Goal: Task Accomplishment & Management: Use online tool/utility

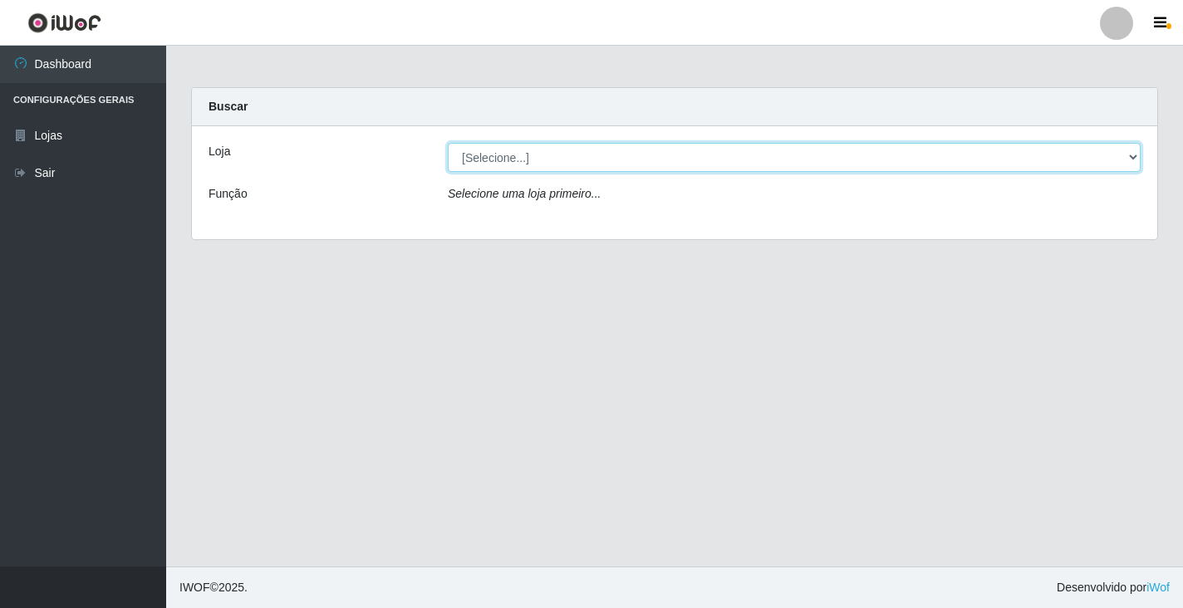
click at [1109, 158] on select "[Selecione...] Atacado Vem - [STREET_ADDRESS]" at bounding box center [794, 157] width 693 height 29
select select "455"
click at [448, 143] on select "[Selecione...] Atacado Vem - [STREET_ADDRESS]" at bounding box center [794, 157] width 693 height 29
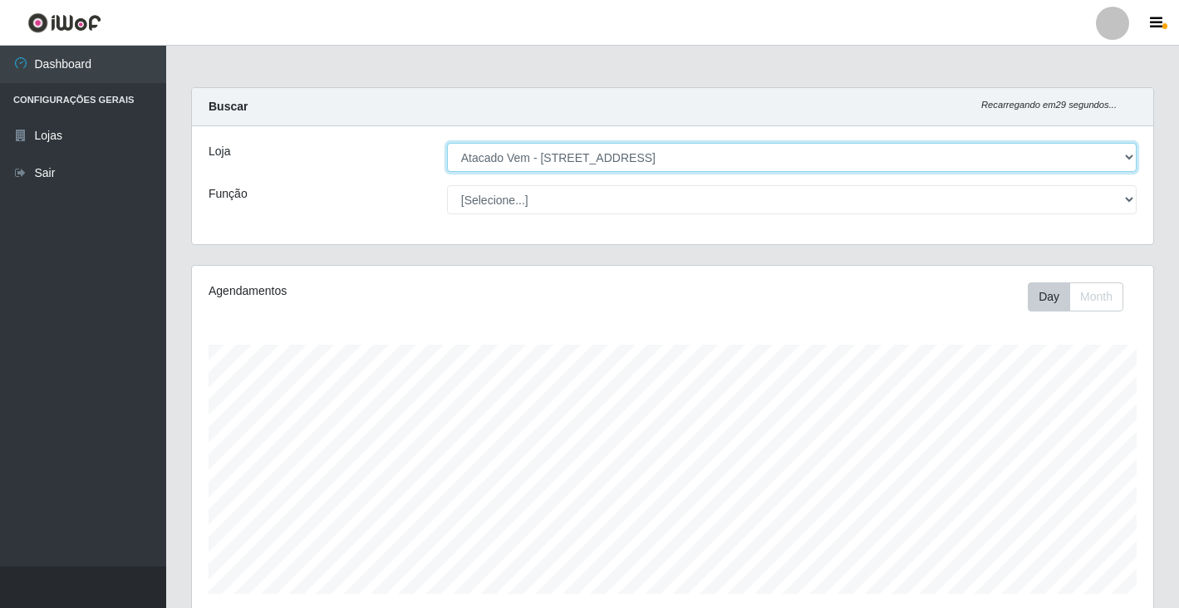
scroll to position [345, 961]
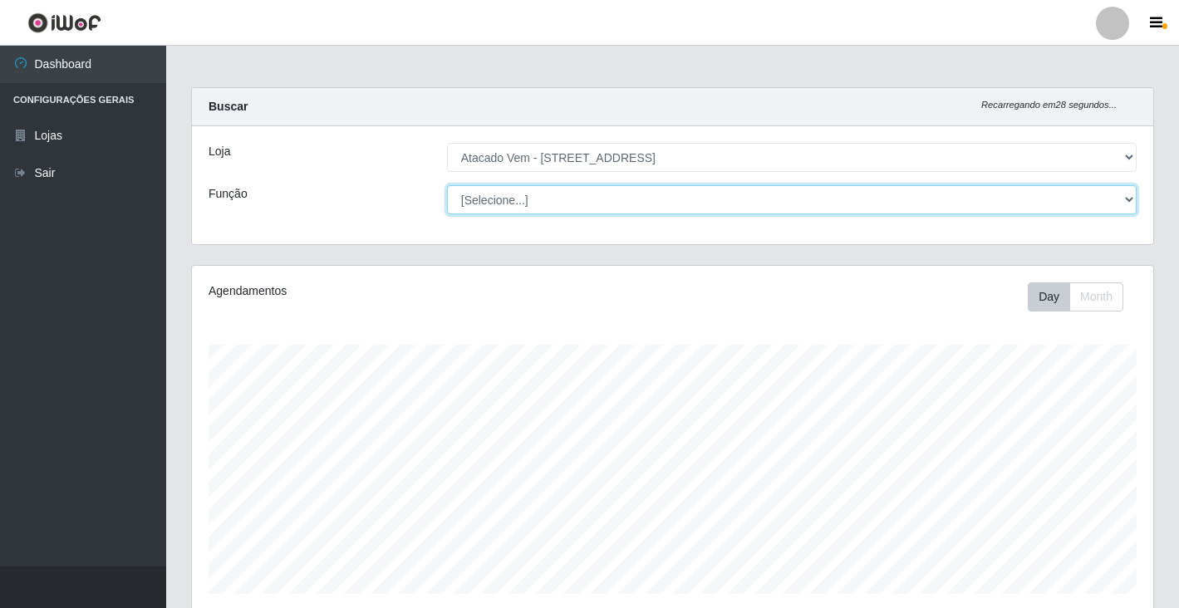
click at [1121, 212] on select "[Selecione...] Carregador e Descarregador de Caminhão Carregador e Descarregado…" at bounding box center [792, 199] width 690 height 29
select select "24"
click at [447, 185] on select "[Selecione...] Carregador e Descarregador de Caminhão Carregador e Descarregado…" at bounding box center [792, 199] width 690 height 29
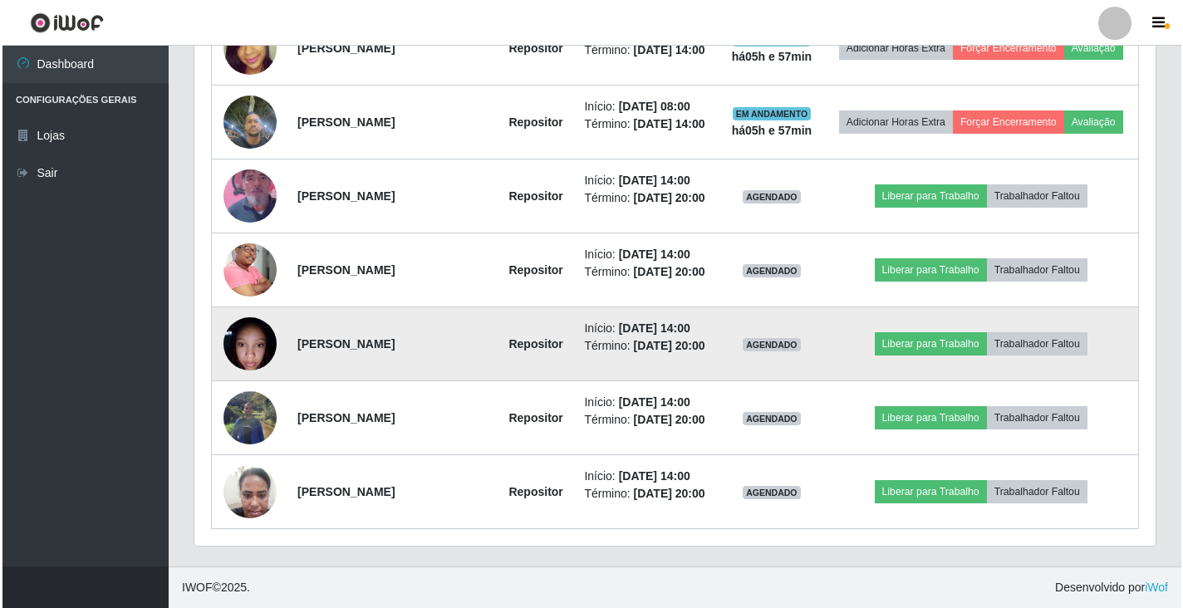
scroll to position [1030, 0]
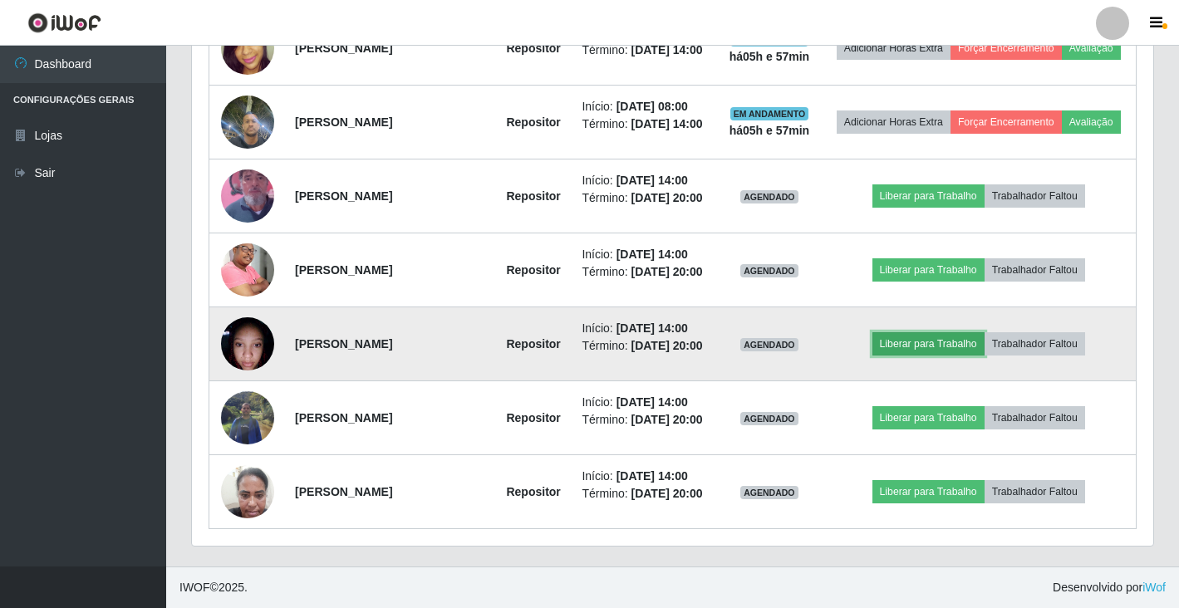
click at [941, 346] on button "Liberar para Trabalho" at bounding box center [928, 343] width 112 height 23
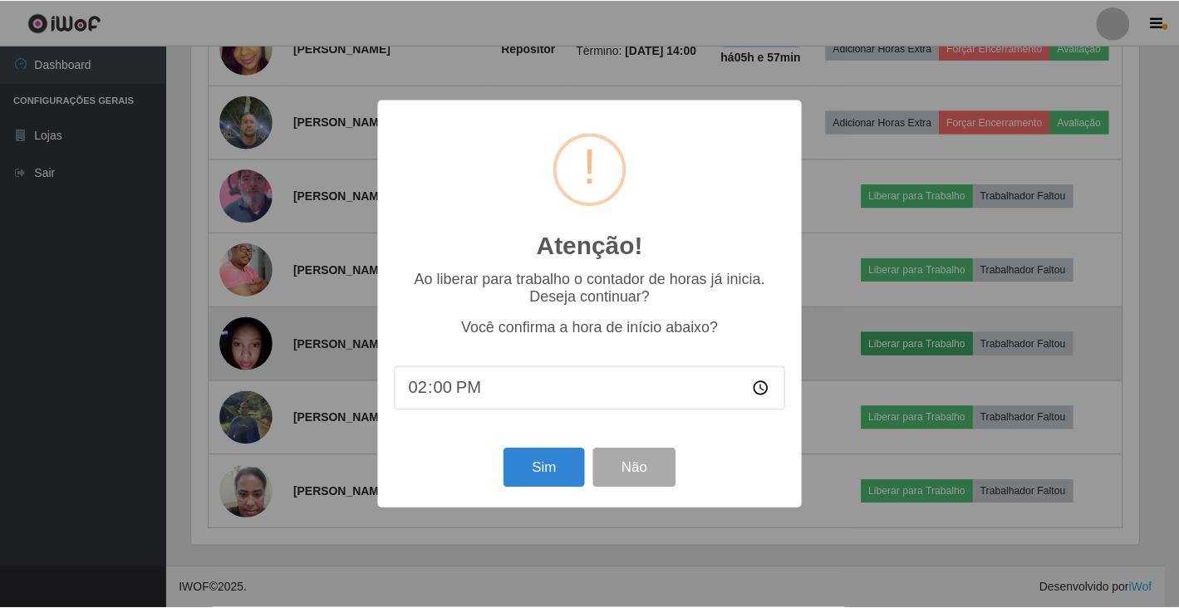
scroll to position [345, 951]
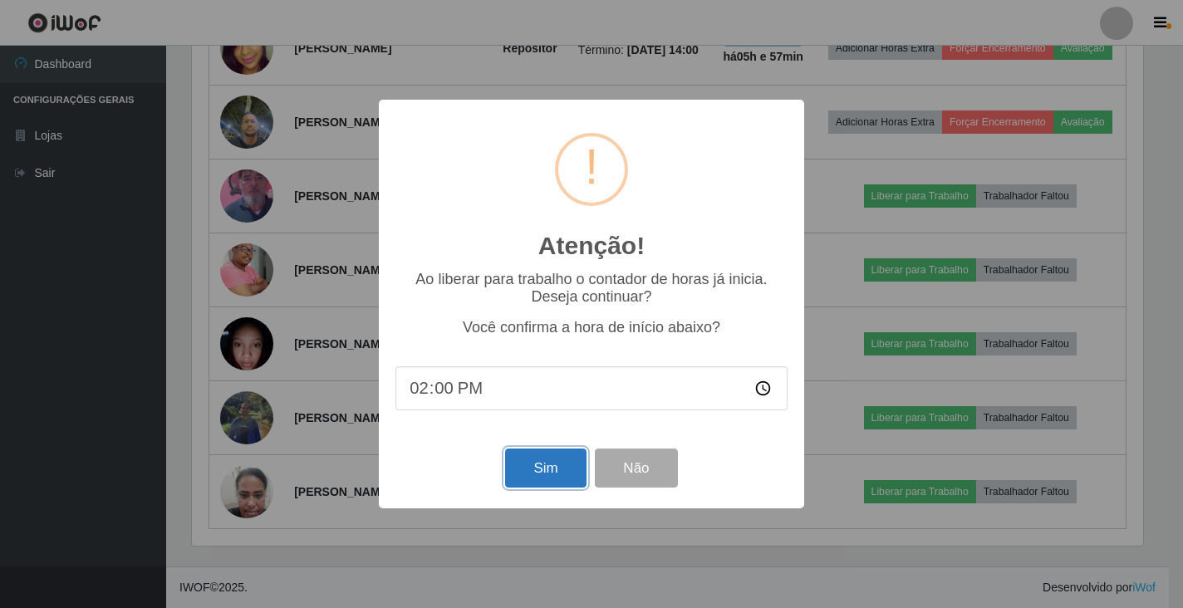
click at [536, 480] on button "Sim" at bounding box center [545, 468] width 81 height 39
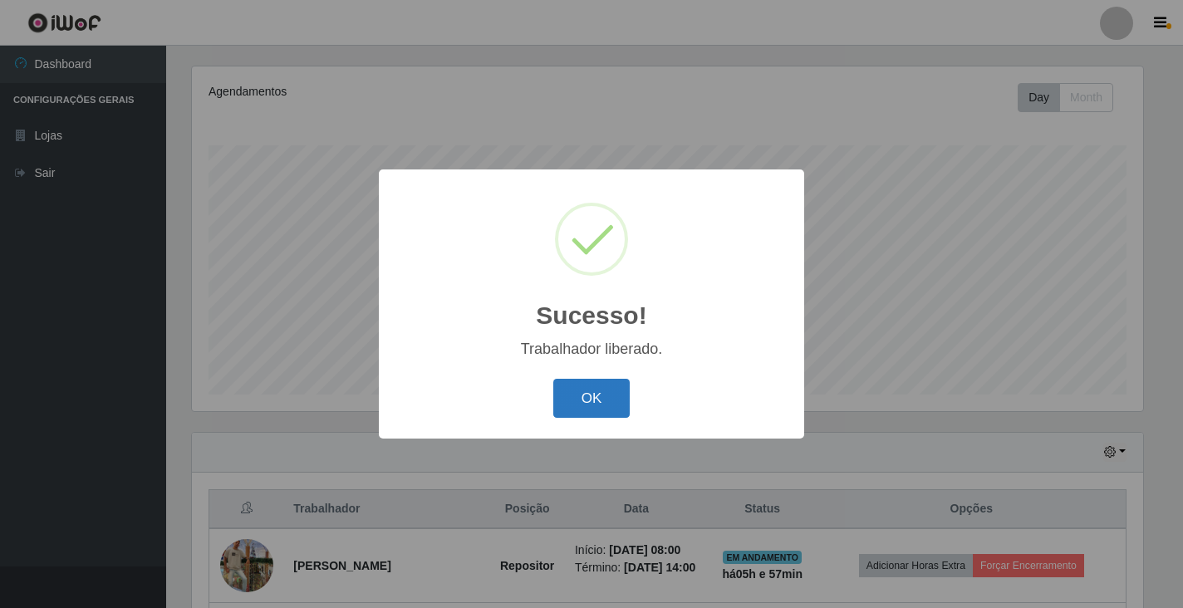
click at [611, 403] on button "OK" at bounding box center [591, 398] width 77 height 39
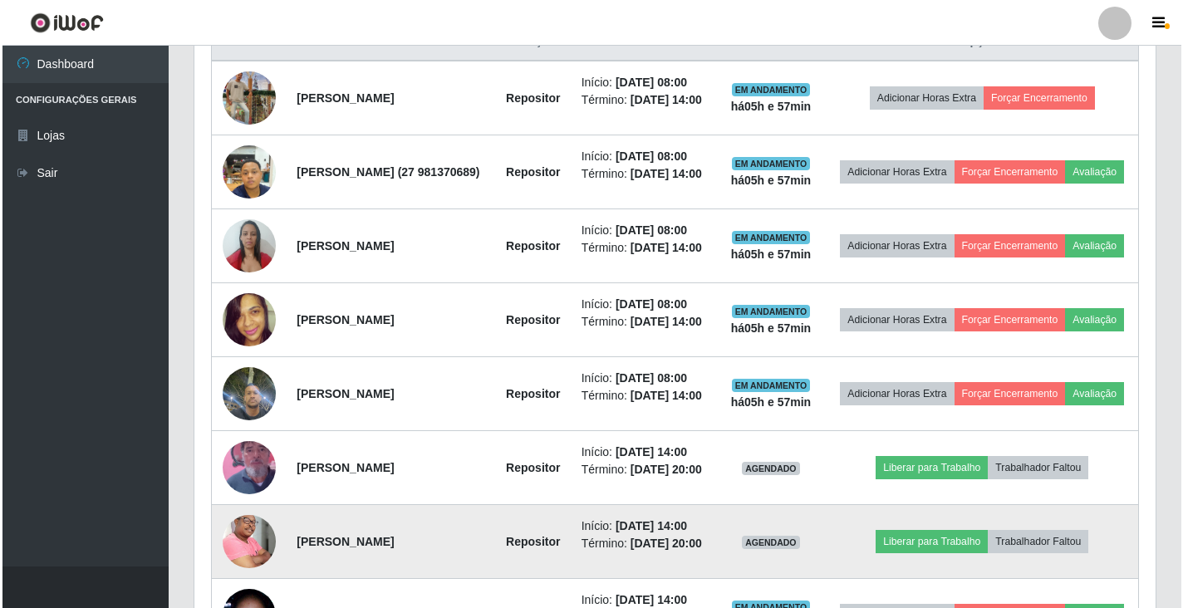
scroll to position [648, 0]
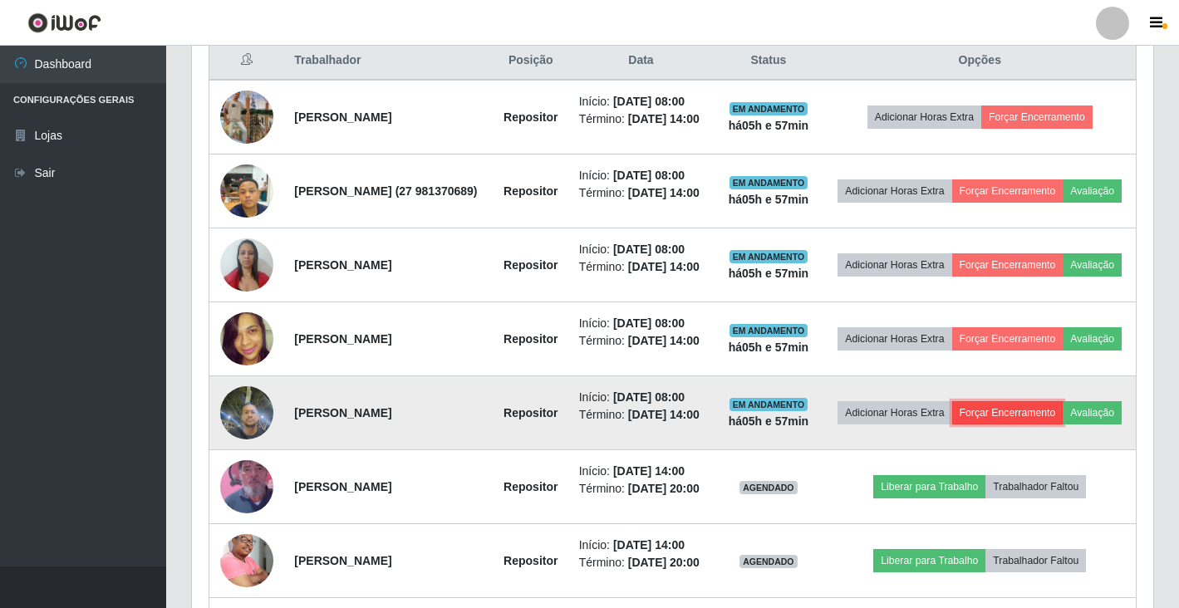
click at [1064, 425] on button "Forçar Encerramento" at bounding box center [1007, 412] width 111 height 23
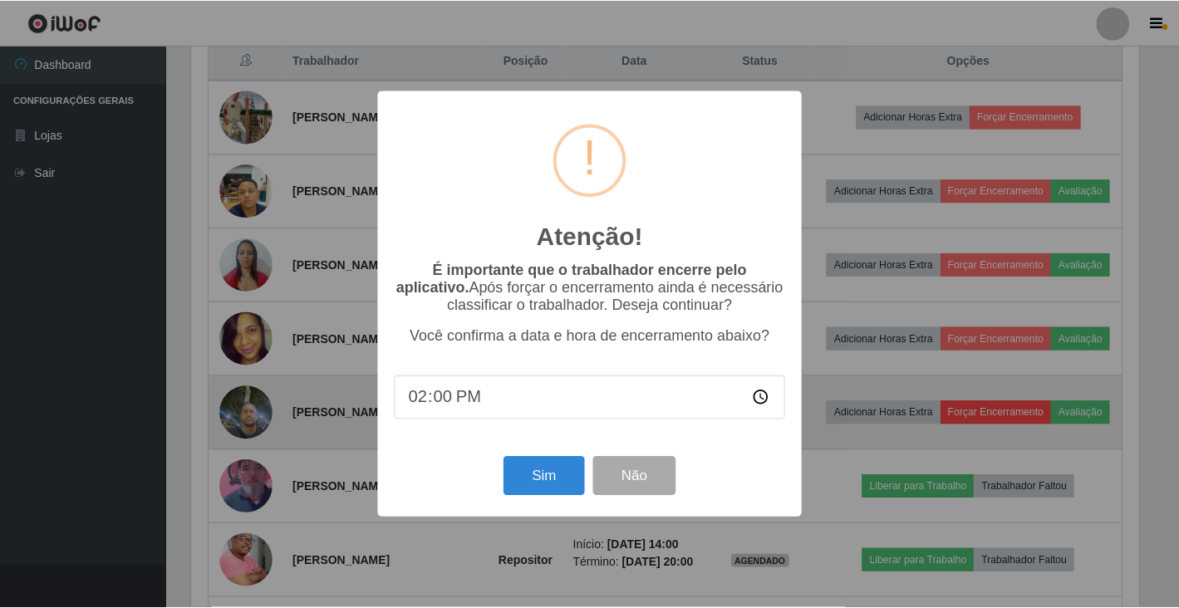
scroll to position [345, 951]
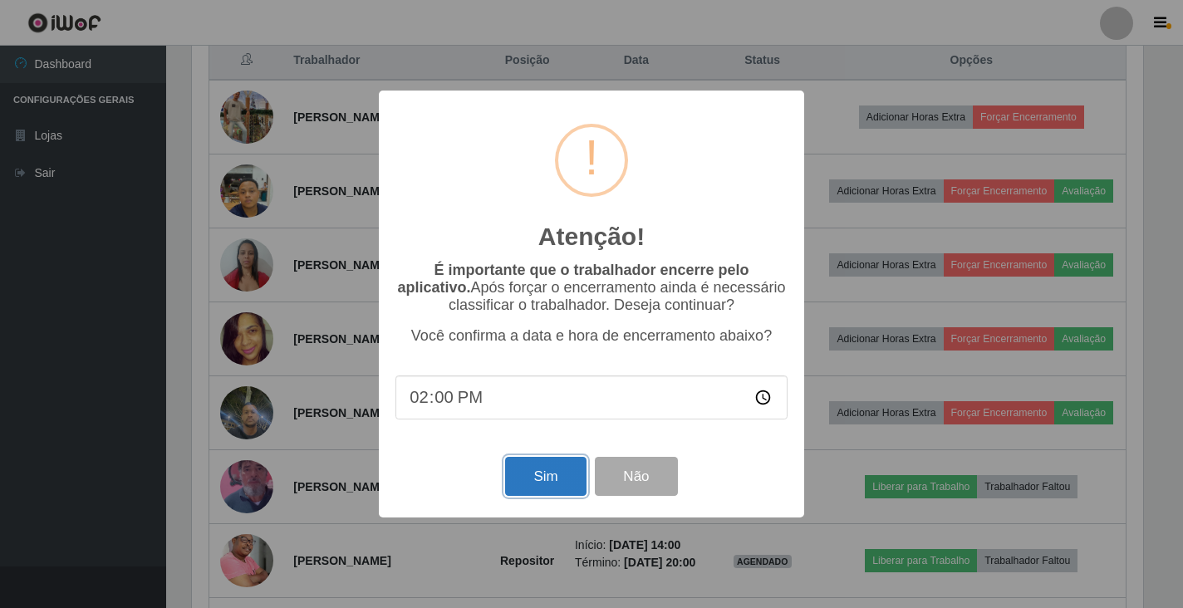
click at [535, 480] on button "Sim" at bounding box center [545, 476] width 81 height 39
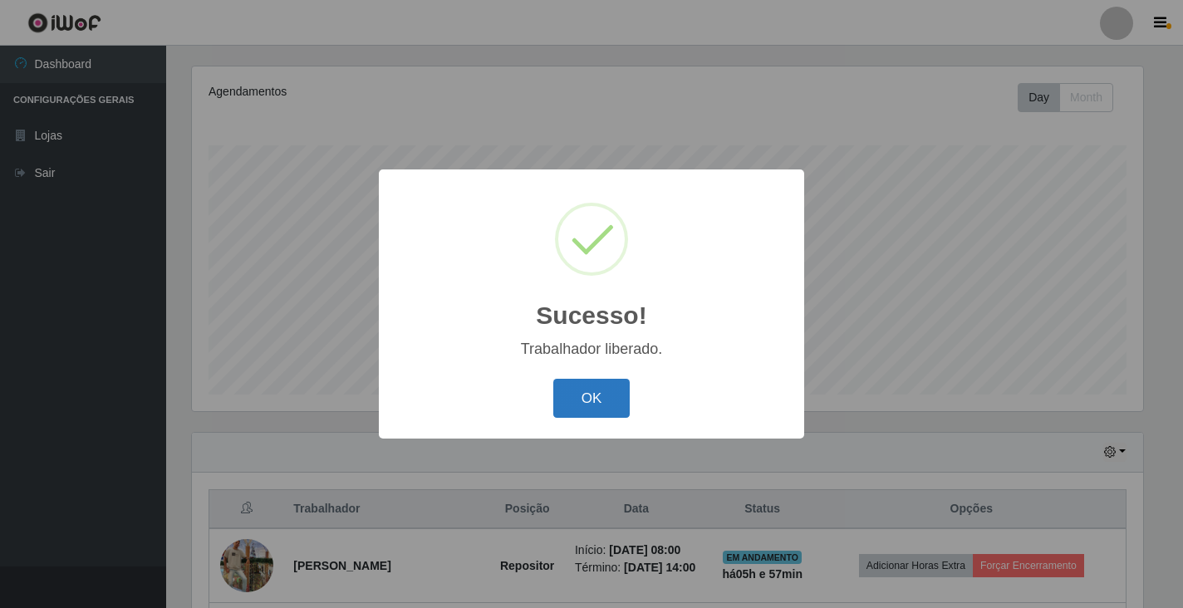
click at [606, 391] on button "OK" at bounding box center [591, 398] width 77 height 39
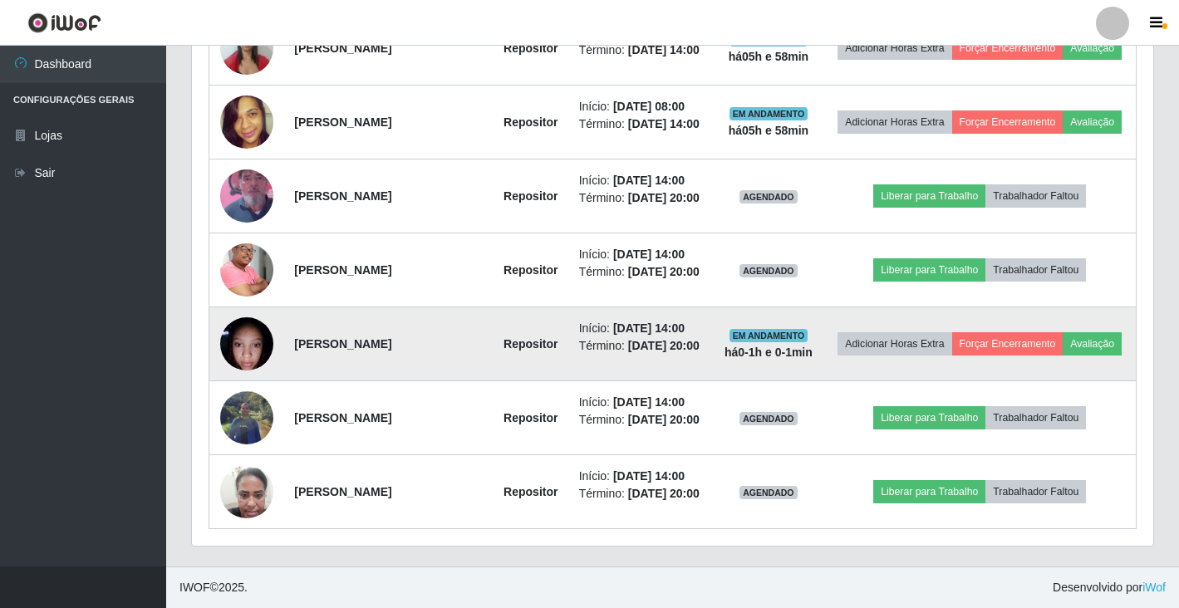
scroll to position [811, 0]
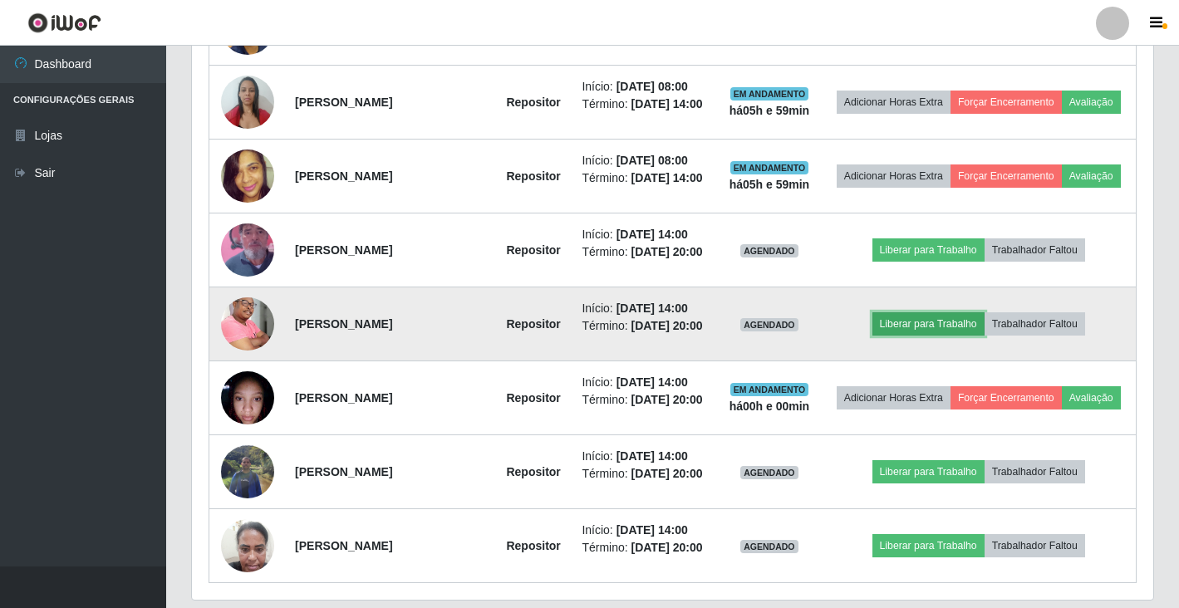
click at [956, 336] on button "Liberar para Trabalho" at bounding box center [928, 323] width 112 height 23
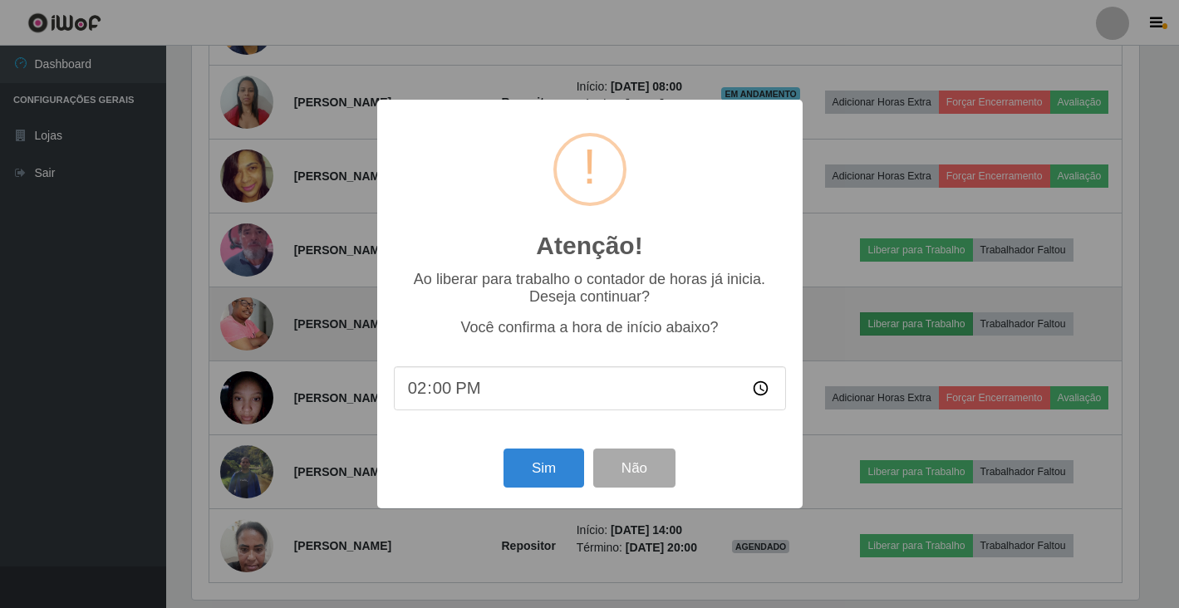
scroll to position [345, 951]
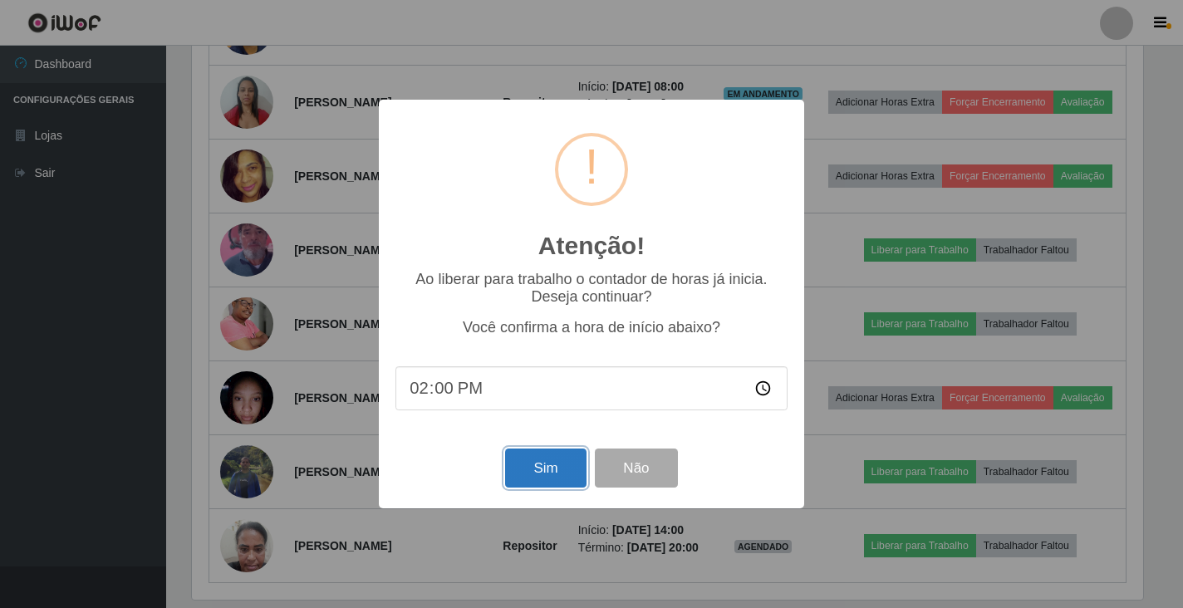
click at [564, 474] on button "Sim" at bounding box center [545, 468] width 81 height 39
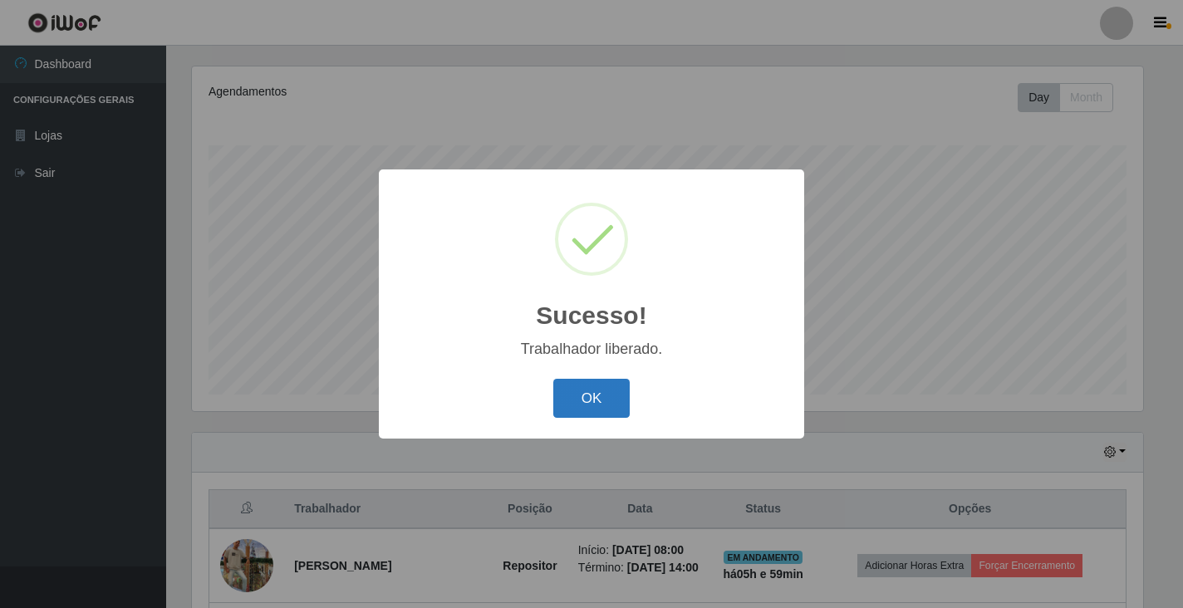
click at [599, 413] on button "OK" at bounding box center [591, 398] width 77 height 39
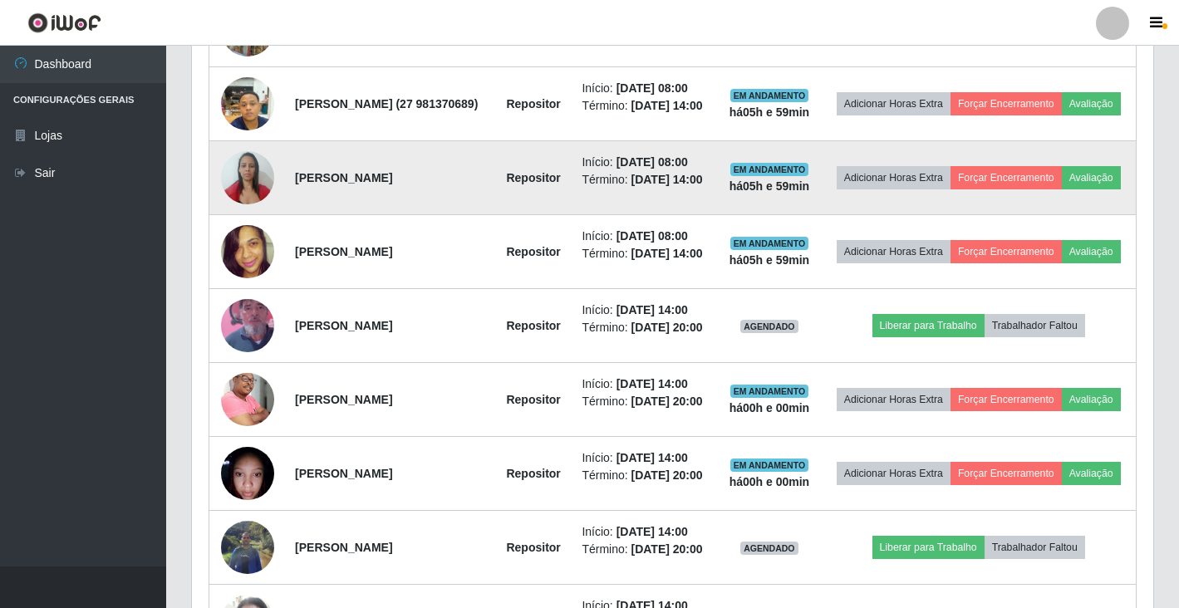
scroll to position [748, 0]
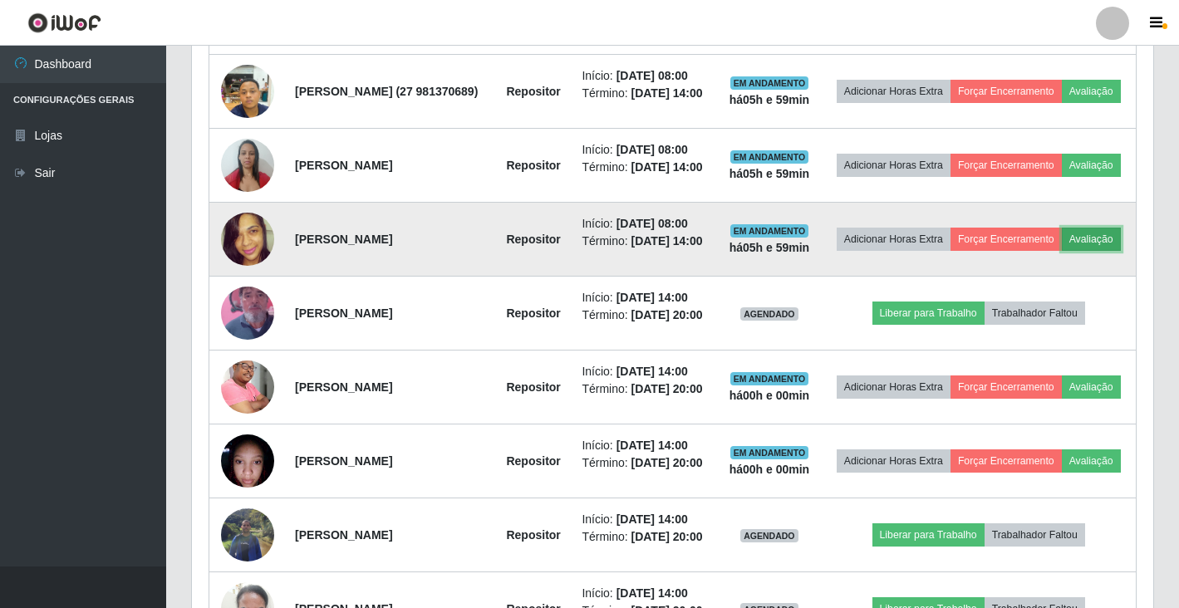
click at [1062, 251] on button "Avaliação" at bounding box center [1091, 239] width 59 height 23
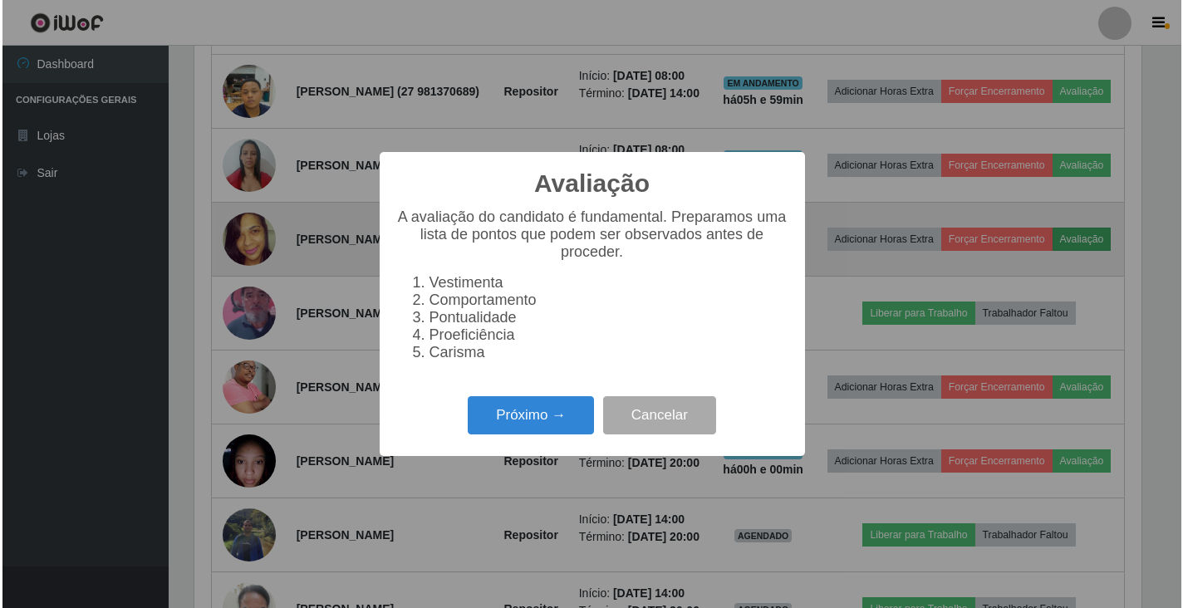
scroll to position [345, 951]
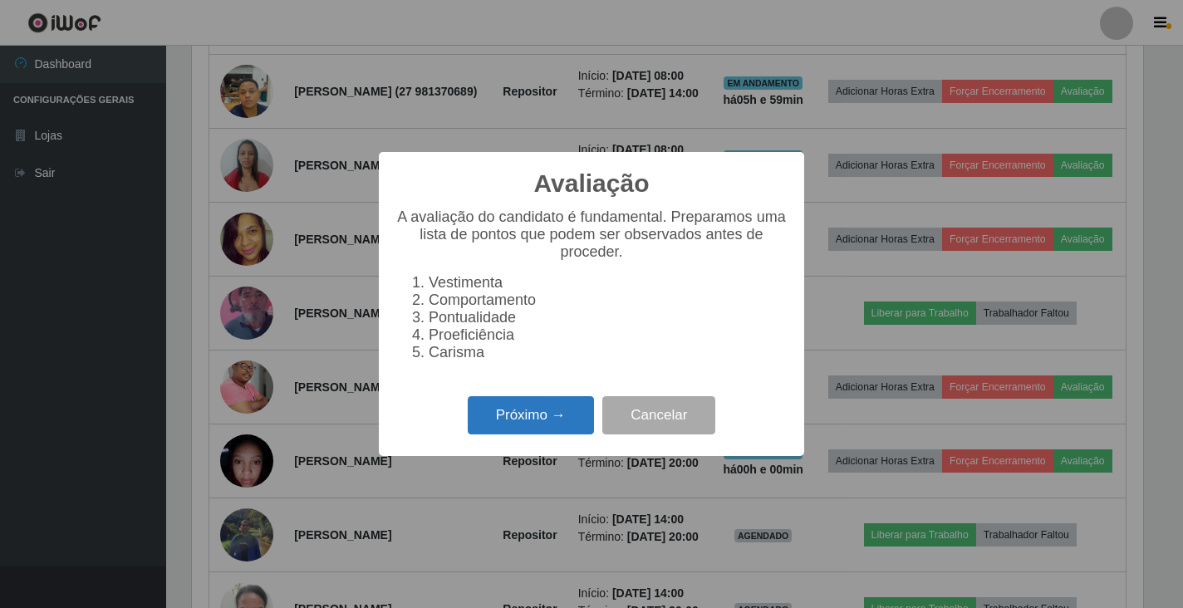
click at [579, 429] on button "Próximo →" at bounding box center [531, 415] width 126 height 39
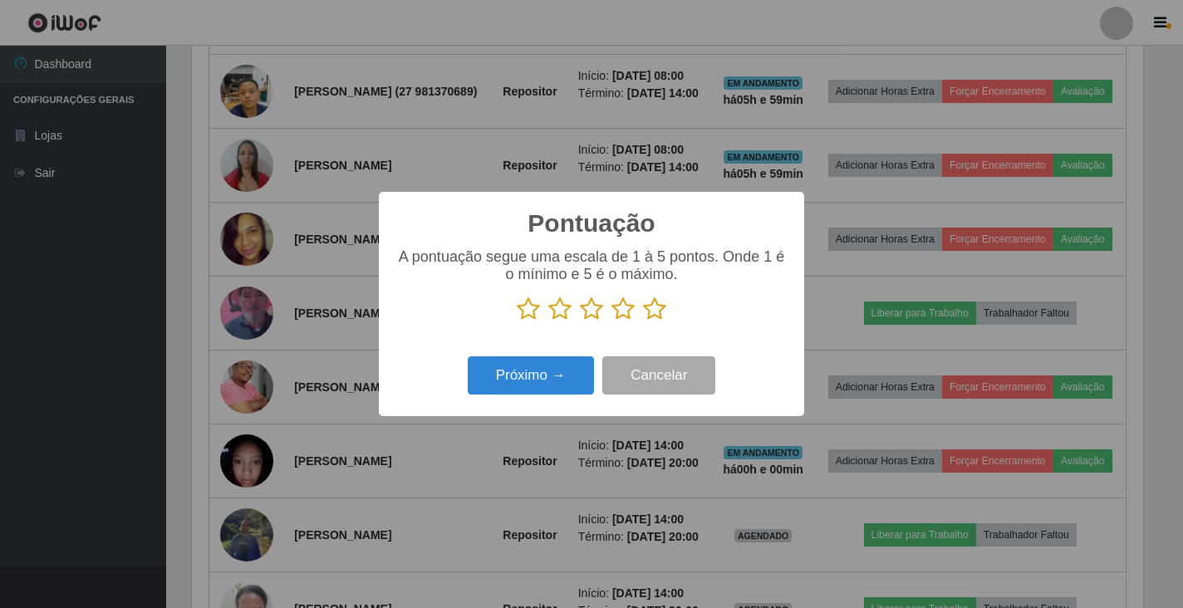
scroll to position [830561, 829955]
click at [648, 319] on icon at bounding box center [654, 309] width 23 height 25
click at [643, 322] on input "radio" at bounding box center [643, 322] width 0 height 0
click at [526, 380] on button "Próximo →" at bounding box center [531, 375] width 126 height 39
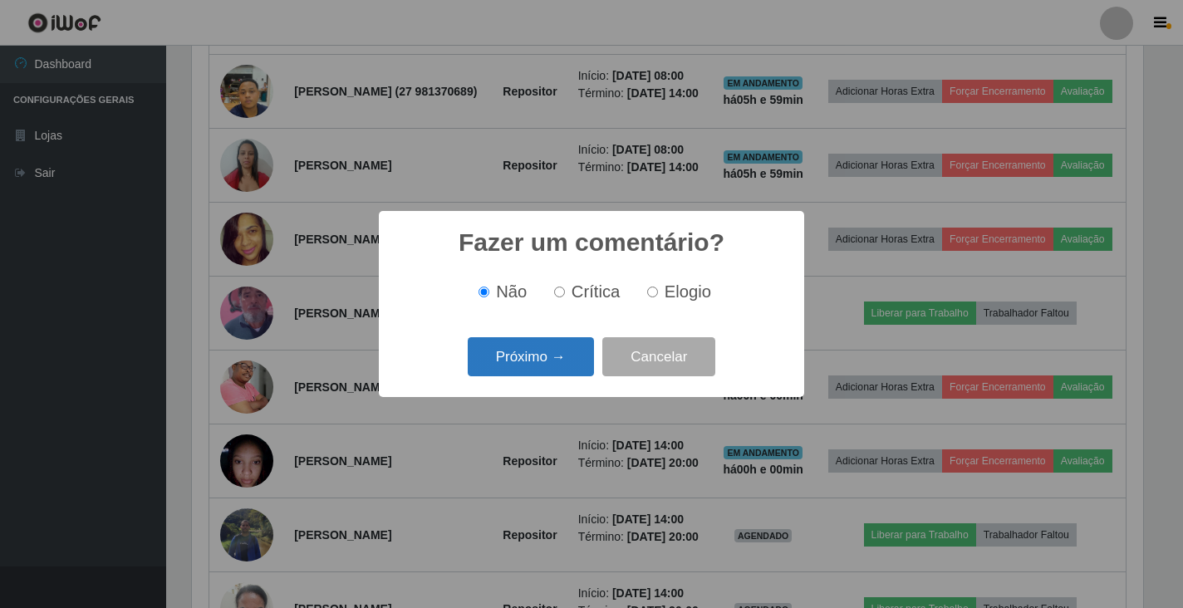
click at [558, 352] on button "Próximo →" at bounding box center [531, 356] width 126 height 39
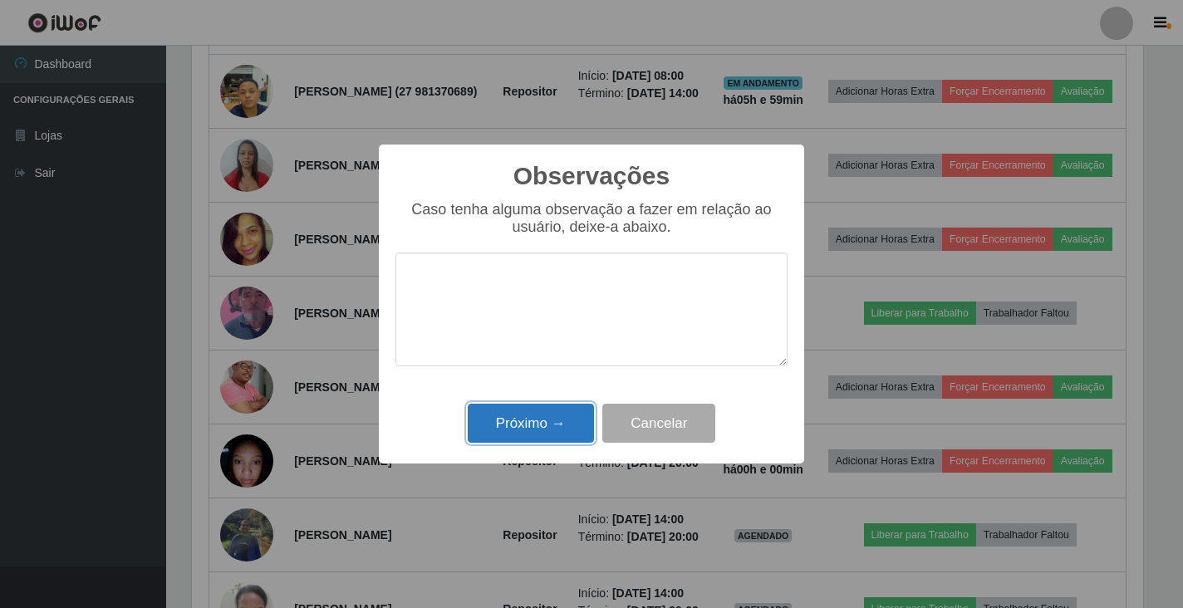
click at [544, 424] on button "Próximo →" at bounding box center [531, 423] width 126 height 39
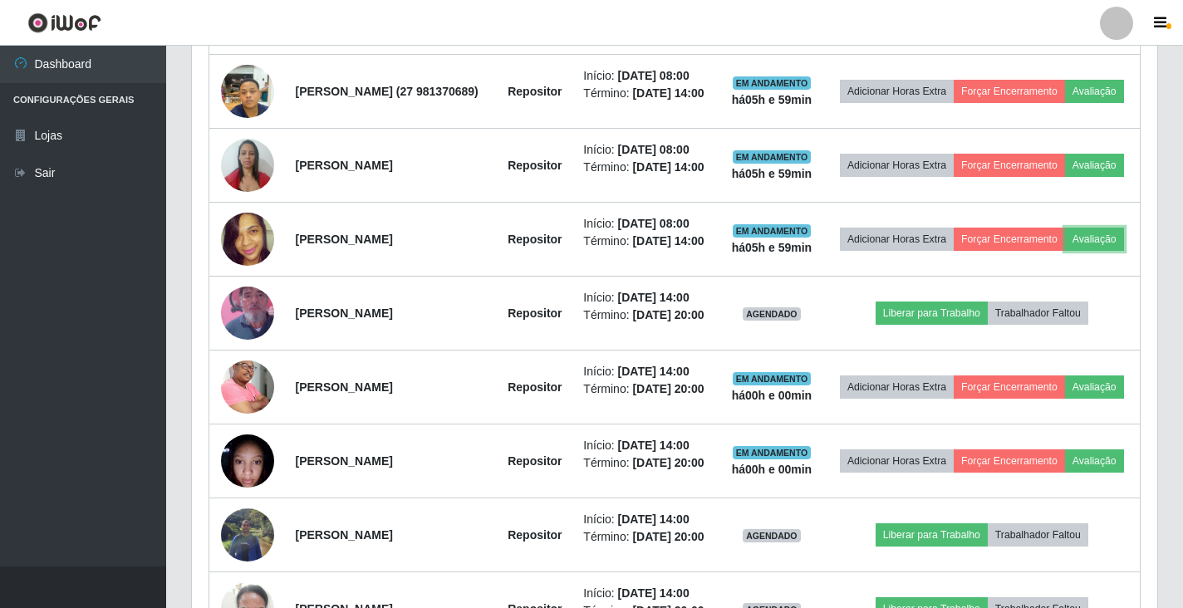
scroll to position [345, 961]
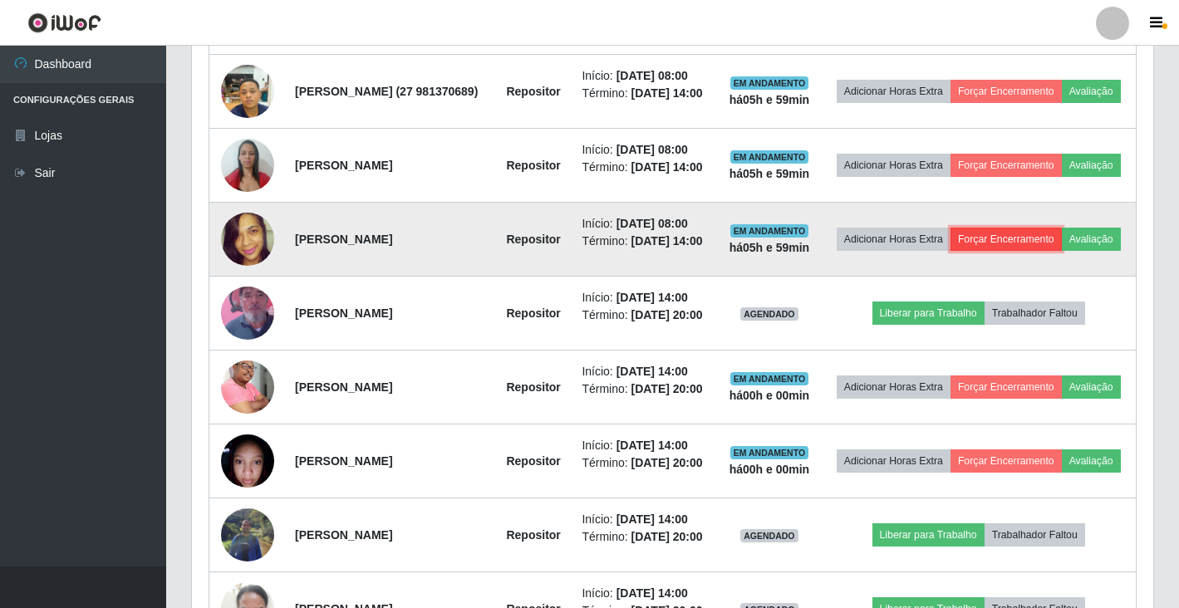
click at [1062, 251] on button "Forçar Encerramento" at bounding box center [1006, 239] width 111 height 23
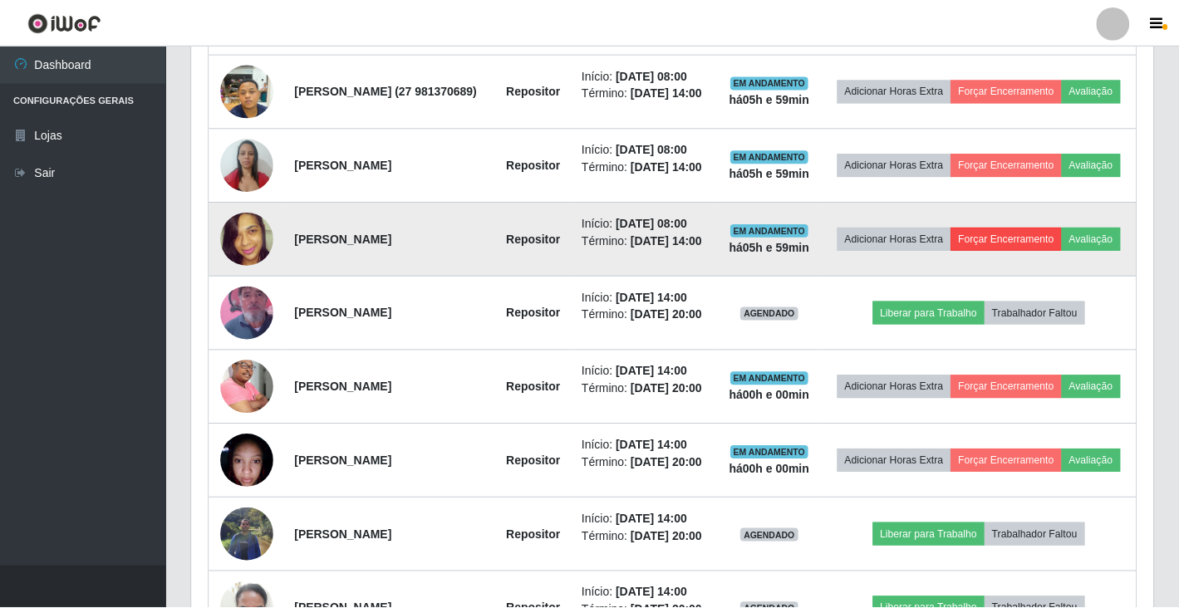
scroll to position [345, 951]
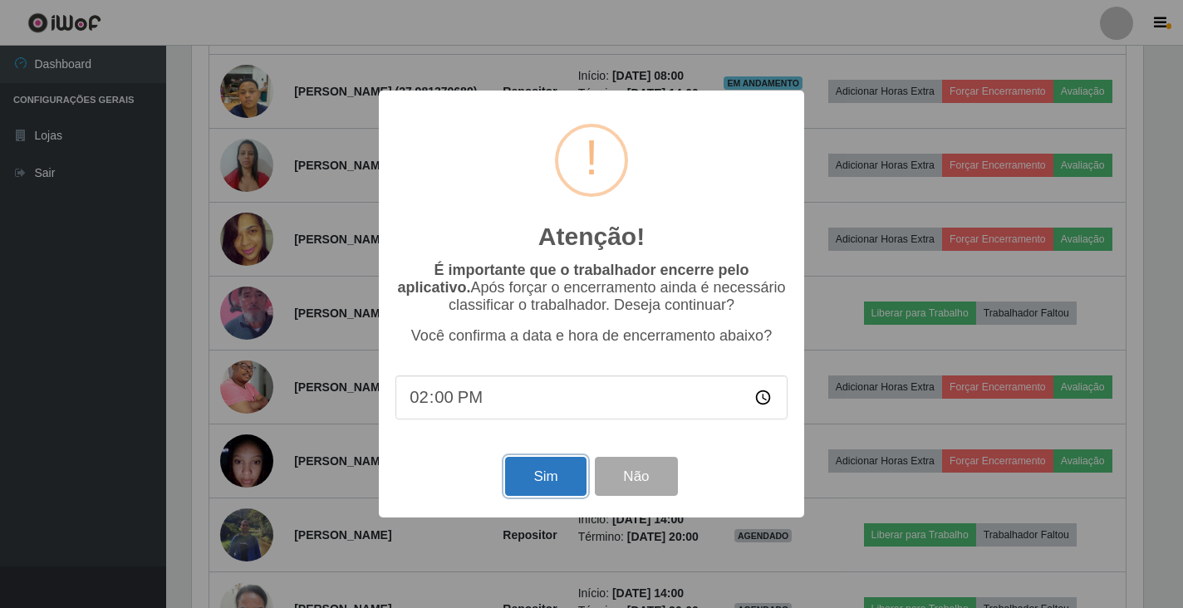
click at [540, 481] on button "Sim" at bounding box center [545, 476] width 81 height 39
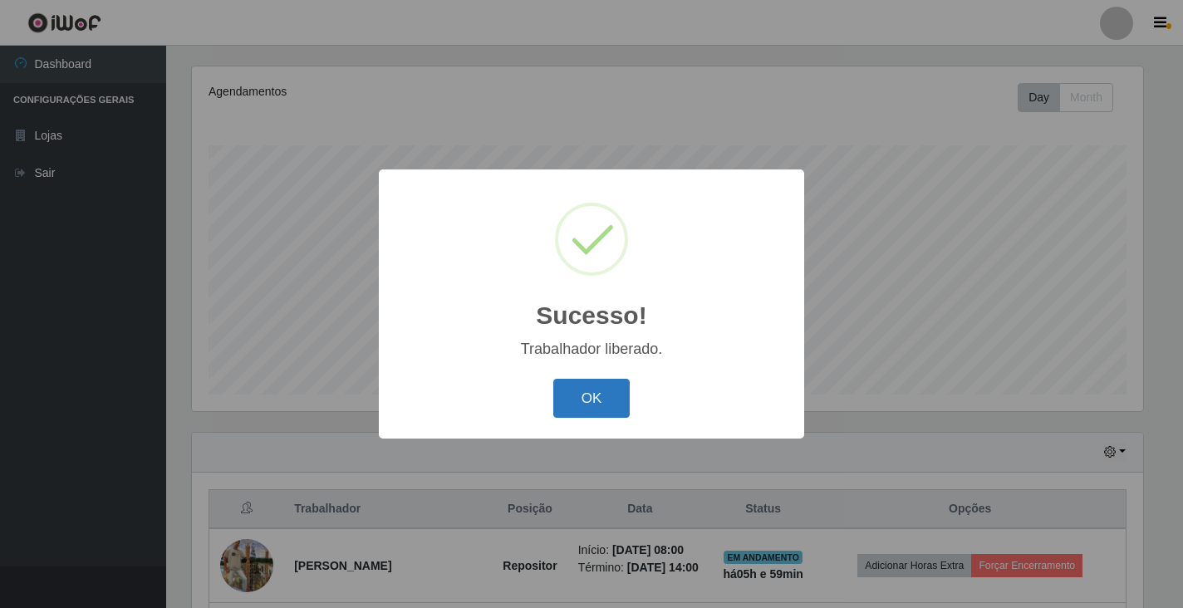
click at [592, 400] on button "OK" at bounding box center [591, 398] width 77 height 39
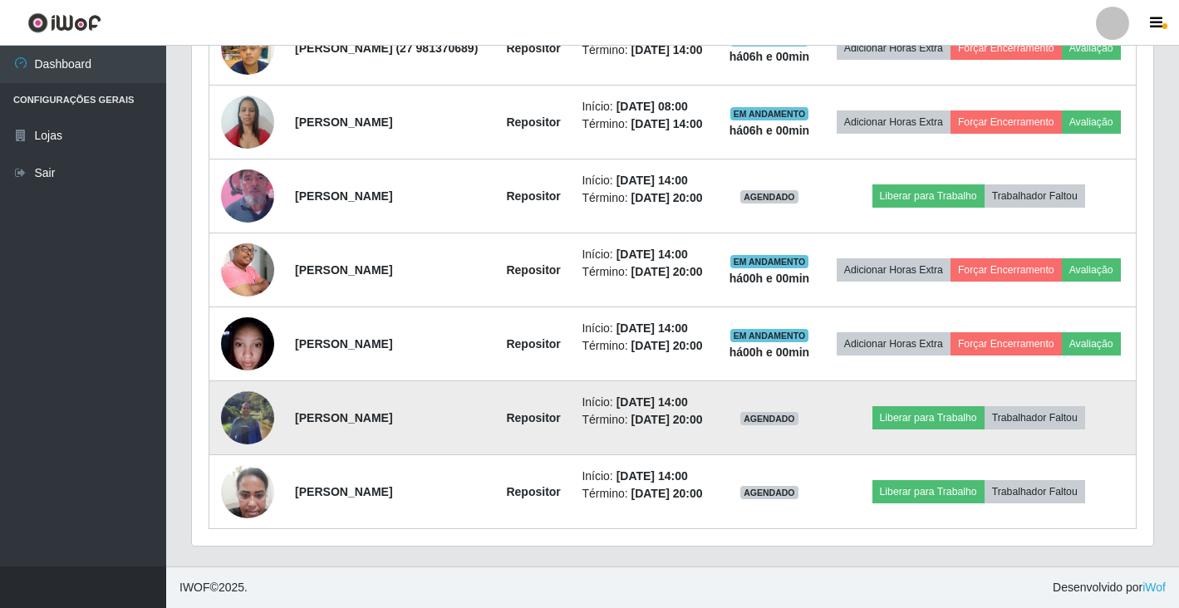
scroll to position [725, 0]
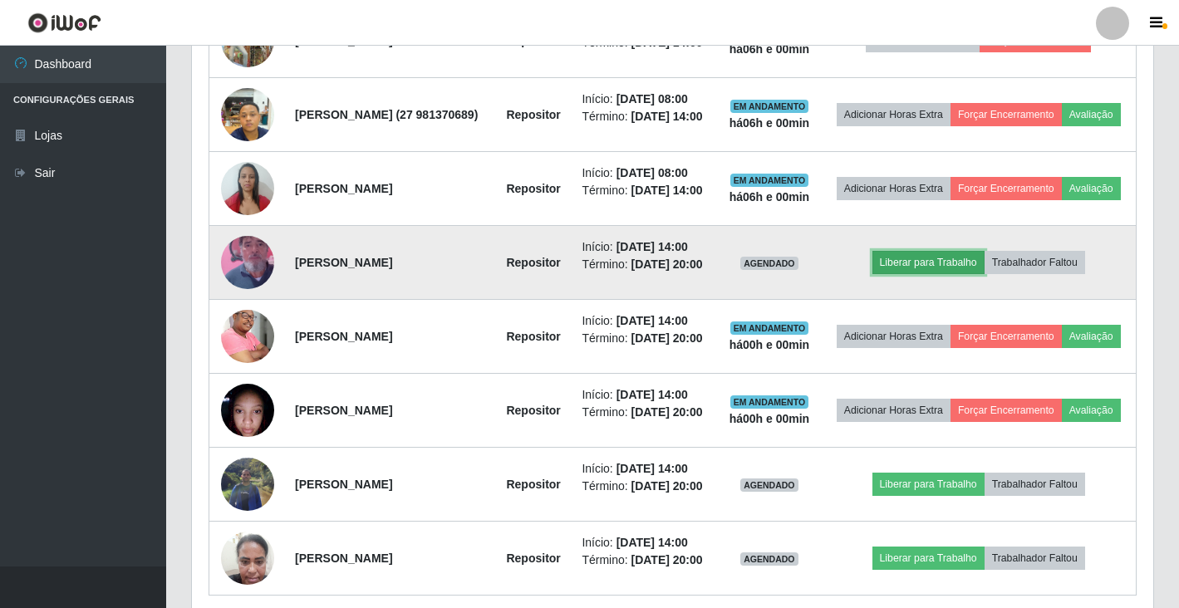
click at [960, 274] on button "Liberar para Trabalho" at bounding box center [928, 262] width 112 height 23
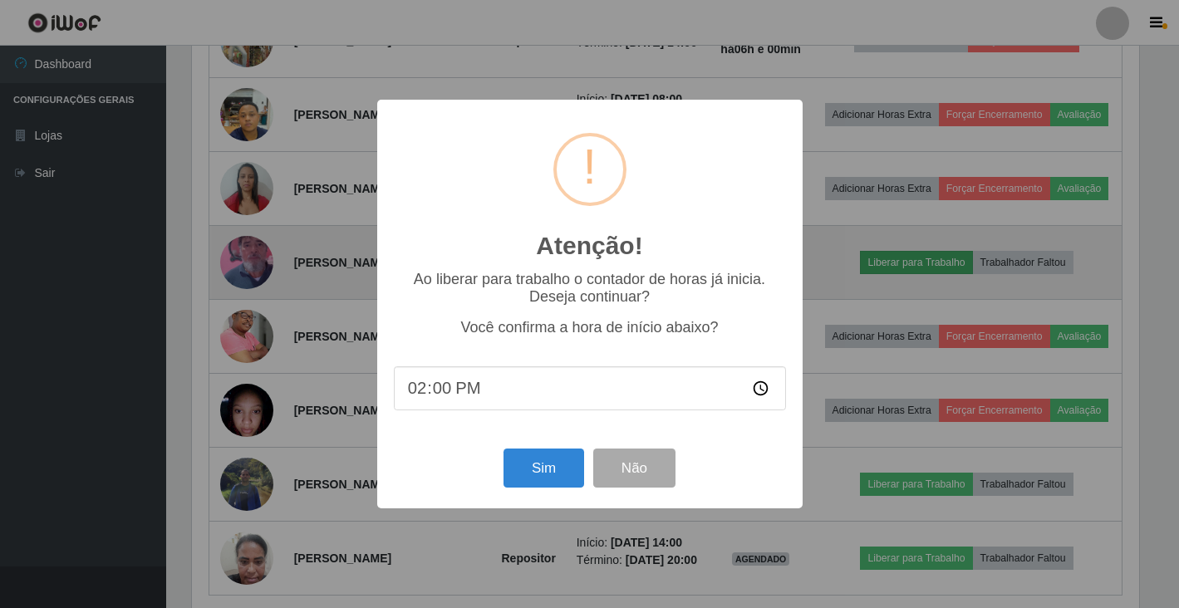
scroll to position [345, 951]
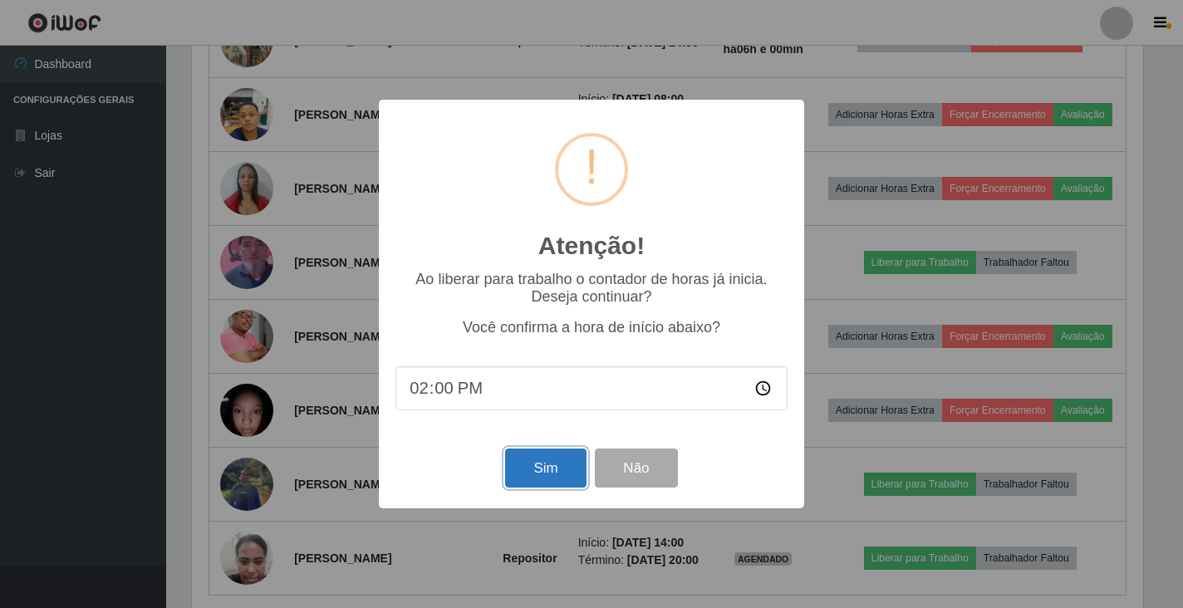
click at [553, 474] on button "Sim" at bounding box center [545, 468] width 81 height 39
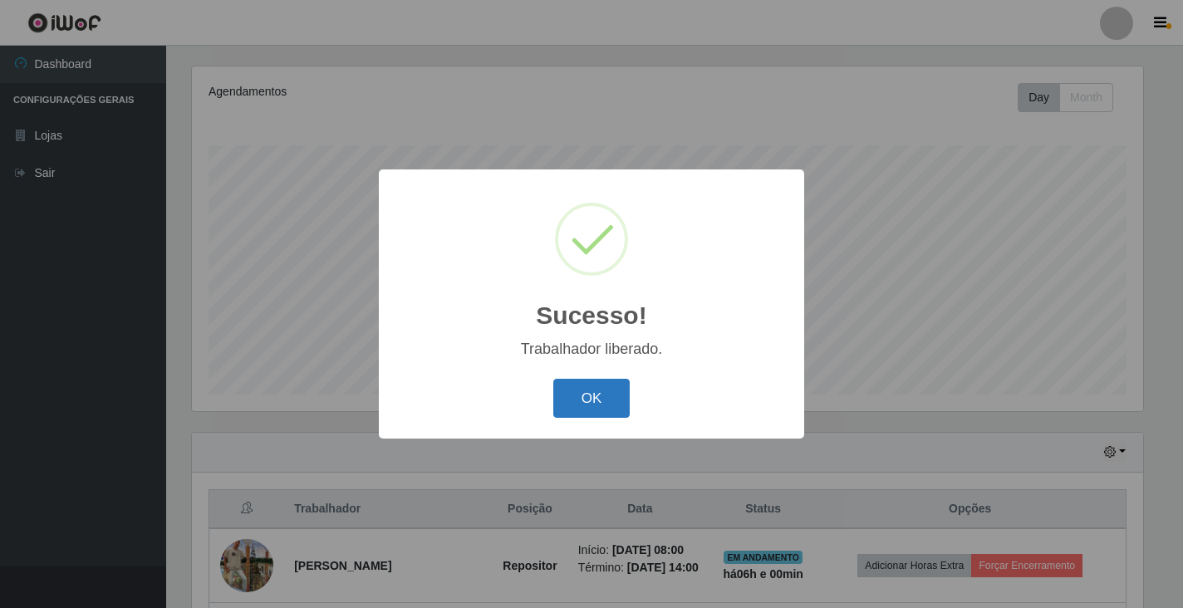
click at [602, 398] on button "OK" at bounding box center [591, 398] width 77 height 39
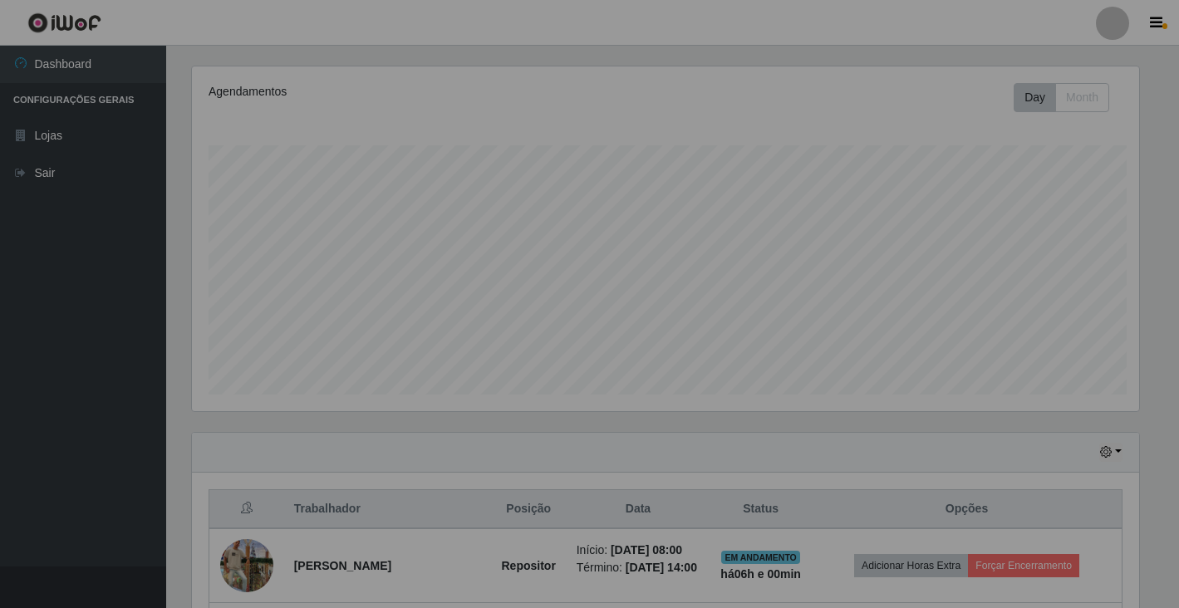
scroll to position [830561, 829945]
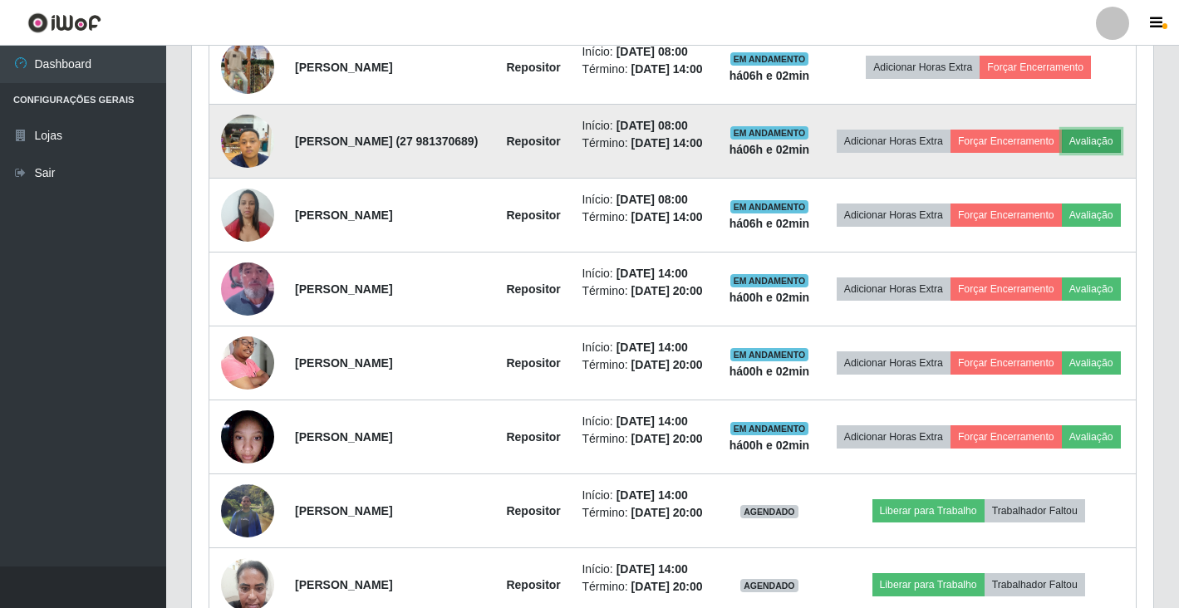
click at [1062, 153] on button "Avaliação" at bounding box center [1091, 141] width 59 height 23
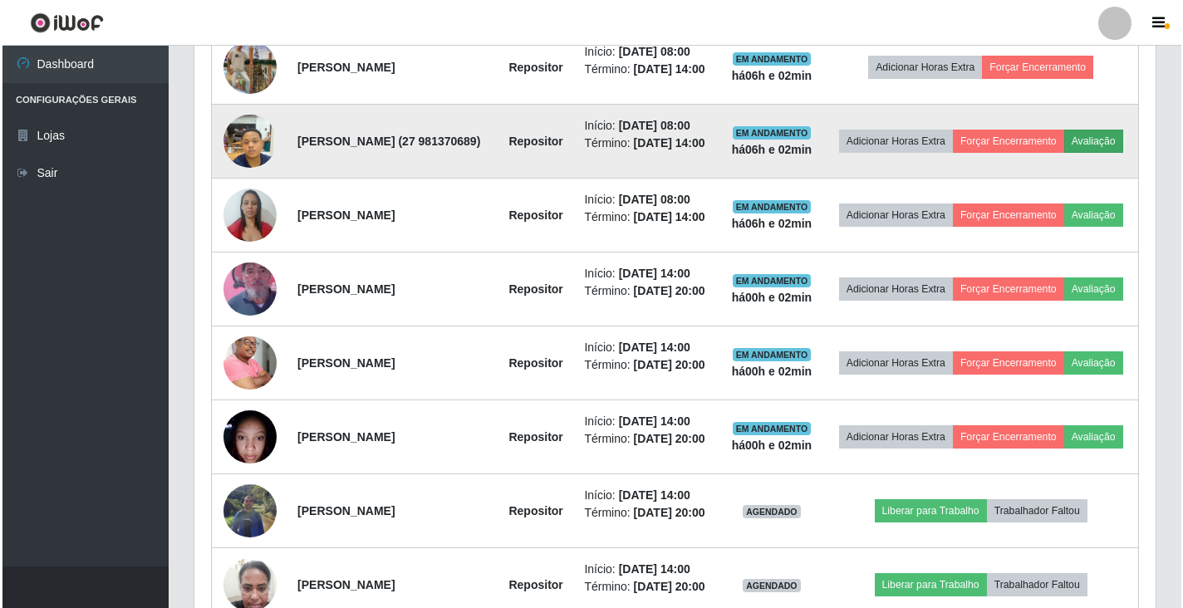
scroll to position [345, 951]
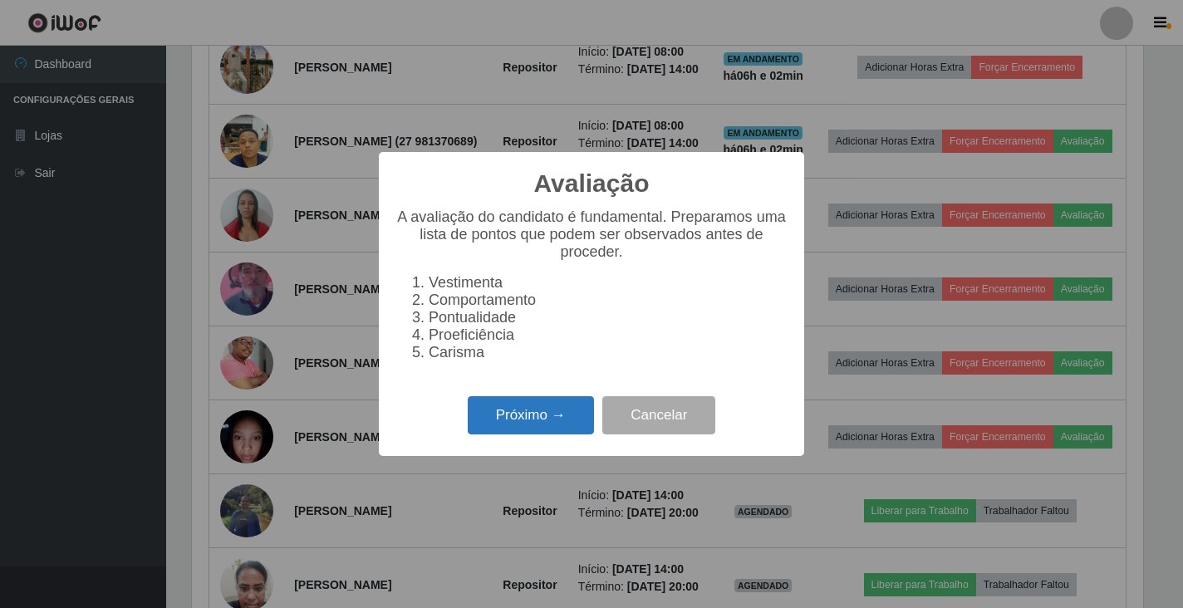
click at [494, 424] on button "Próximo →" at bounding box center [531, 415] width 126 height 39
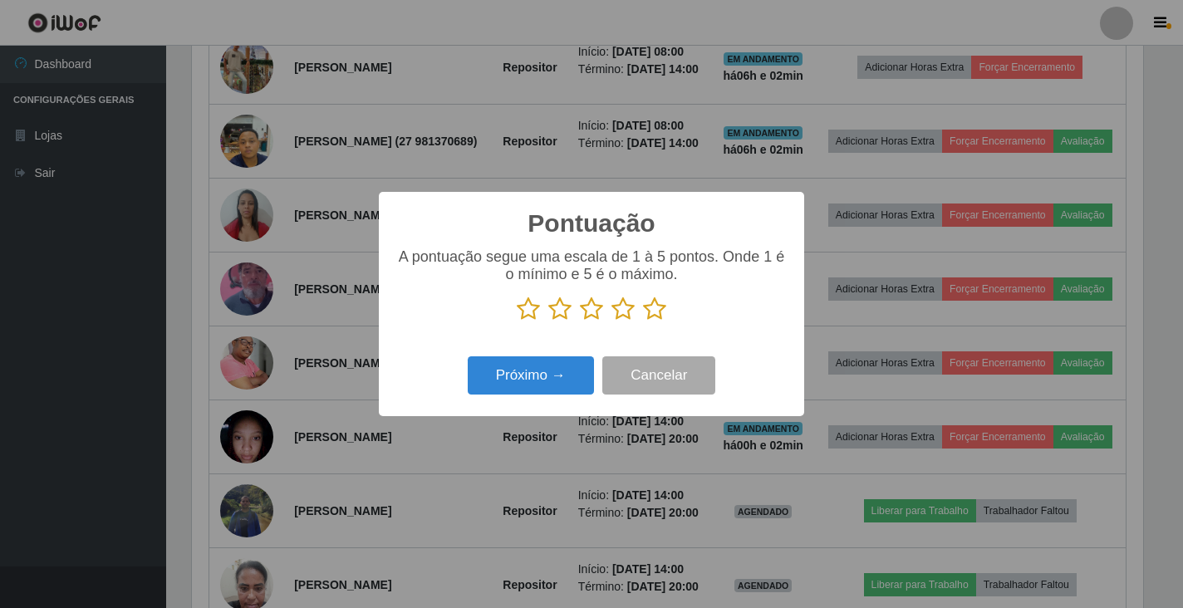
scroll to position [830561, 829955]
click at [650, 322] on icon at bounding box center [654, 309] width 23 height 25
click at [643, 322] on input "radio" at bounding box center [643, 322] width 0 height 0
click at [537, 381] on button "Próximo →" at bounding box center [531, 375] width 126 height 39
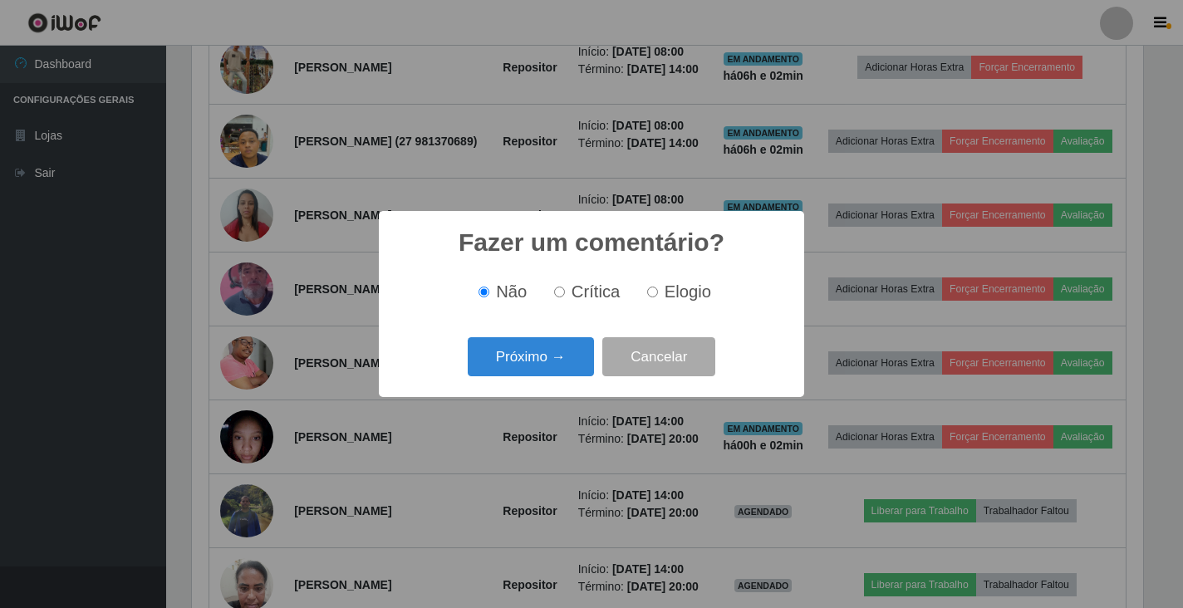
click at [655, 297] on input "Elogio" at bounding box center [652, 292] width 11 height 11
radio input "true"
click at [542, 363] on button "Próximo →" at bounding box center [531, 356] width 126 height 39
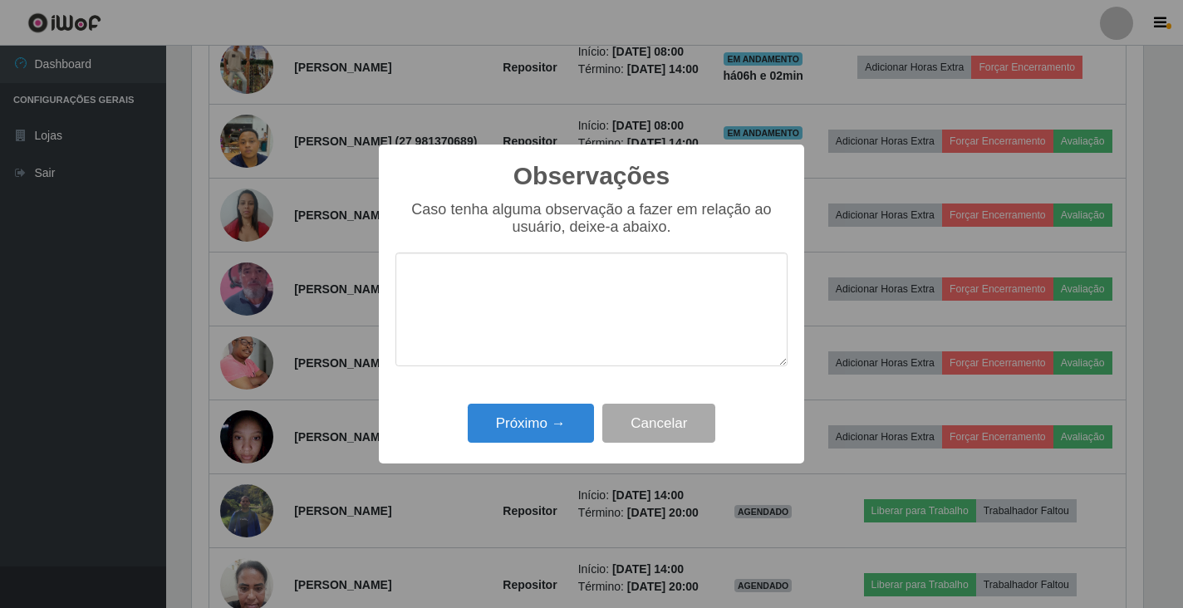
click at [548, 315] on textarea at bounding box center [592, 310] width 392 height 114
type textarea "bom trabalho"
click at [556, 430] on button "Próximo →" at bounding box center [531, 423] width 126 height 39
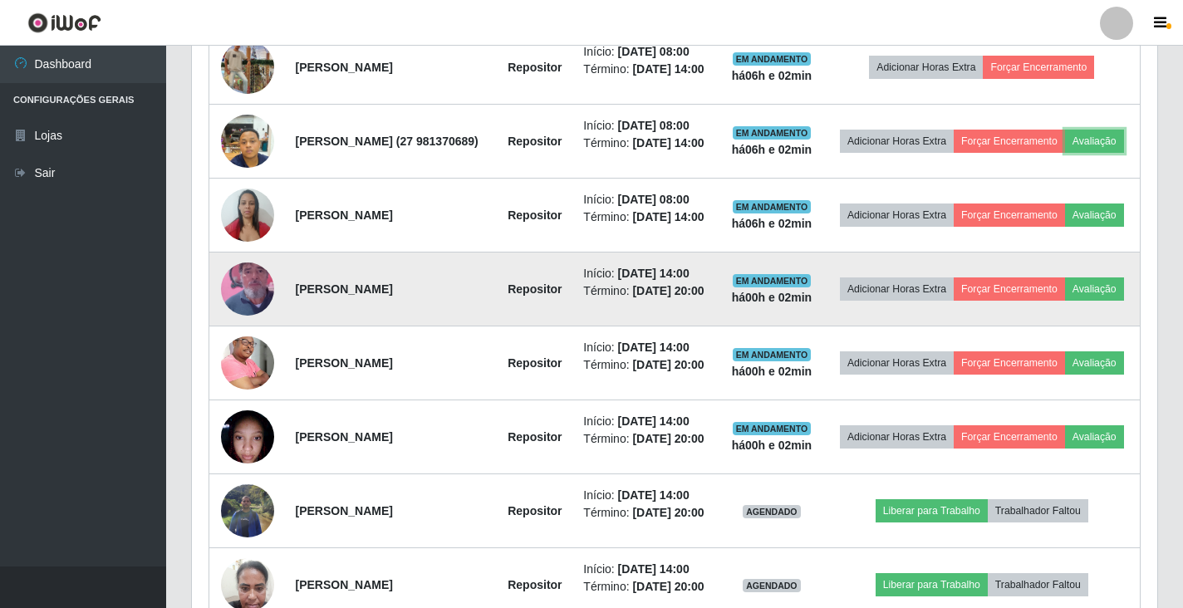
scroll to position [345, 961]
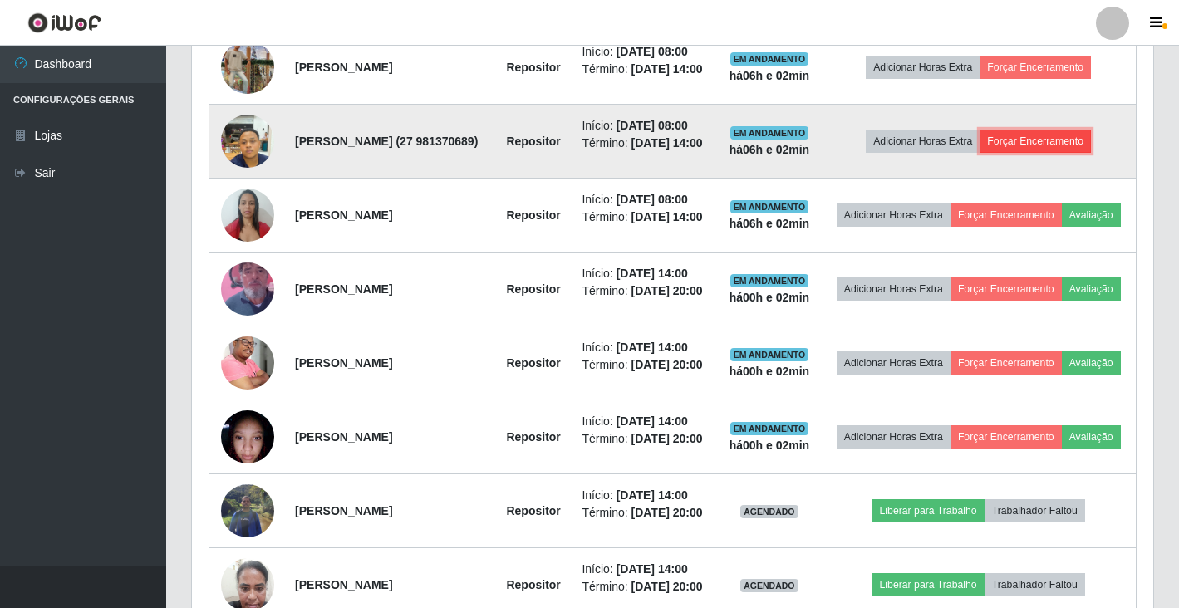
click at [1040, 153] on button "Forçar Encerramento" at bounding box center [1035, 141] width 111 height 23
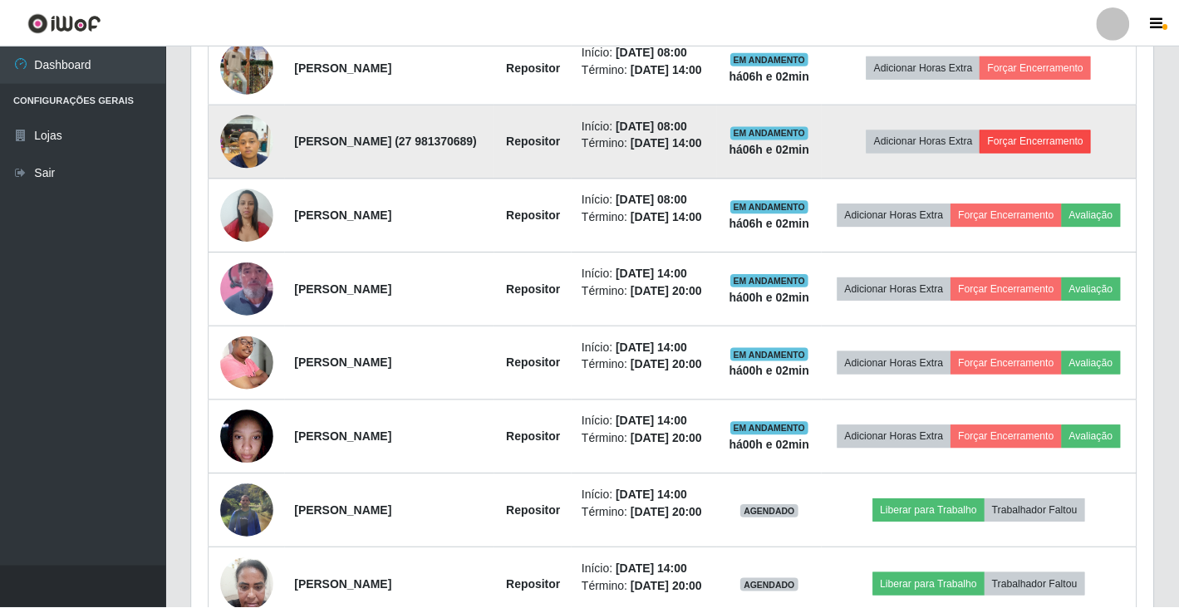
scroll to position [345, 951]
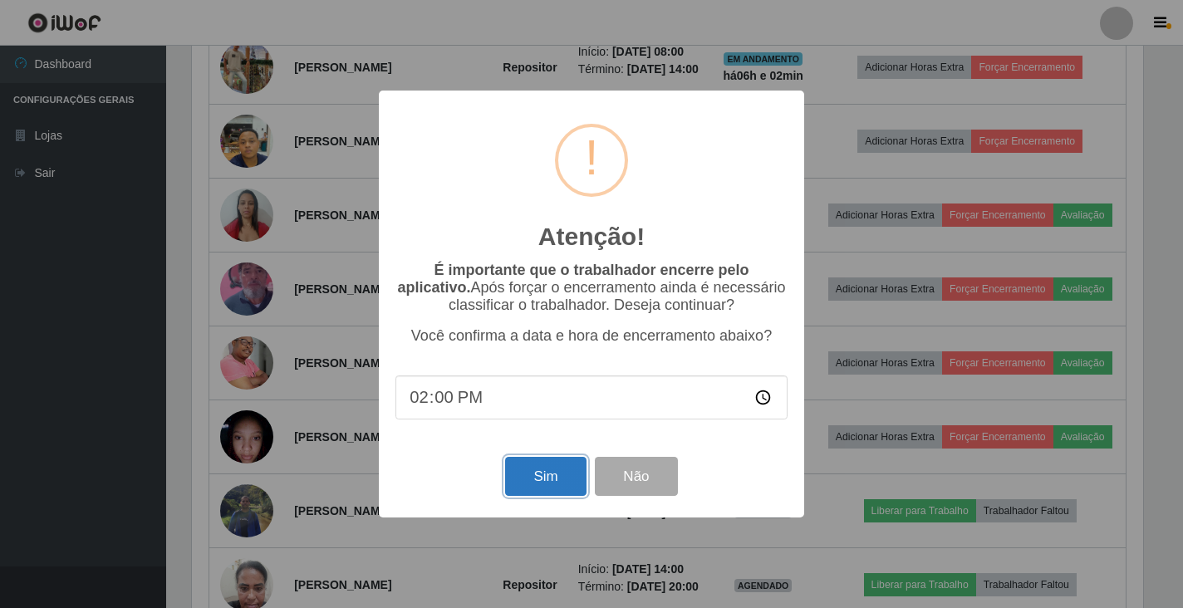
click at [532, 477] on button "Sim" at bounding box center [545, 476] width 81 height 39
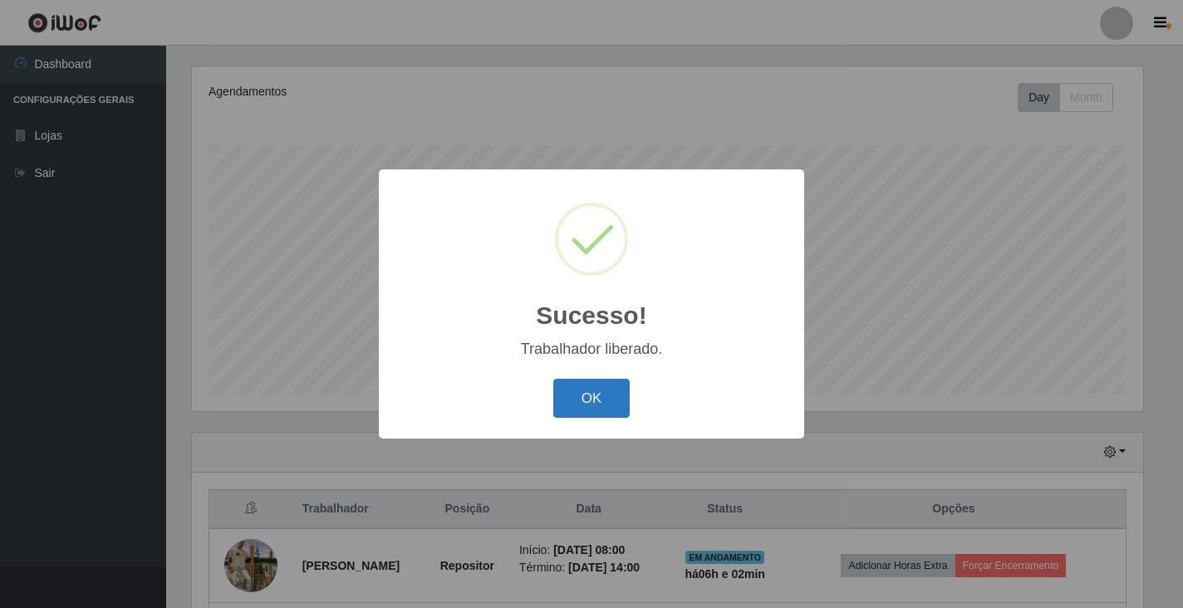
click at [603, 398] on button "OK" at bounding box center [591, 398] width 77 height 39
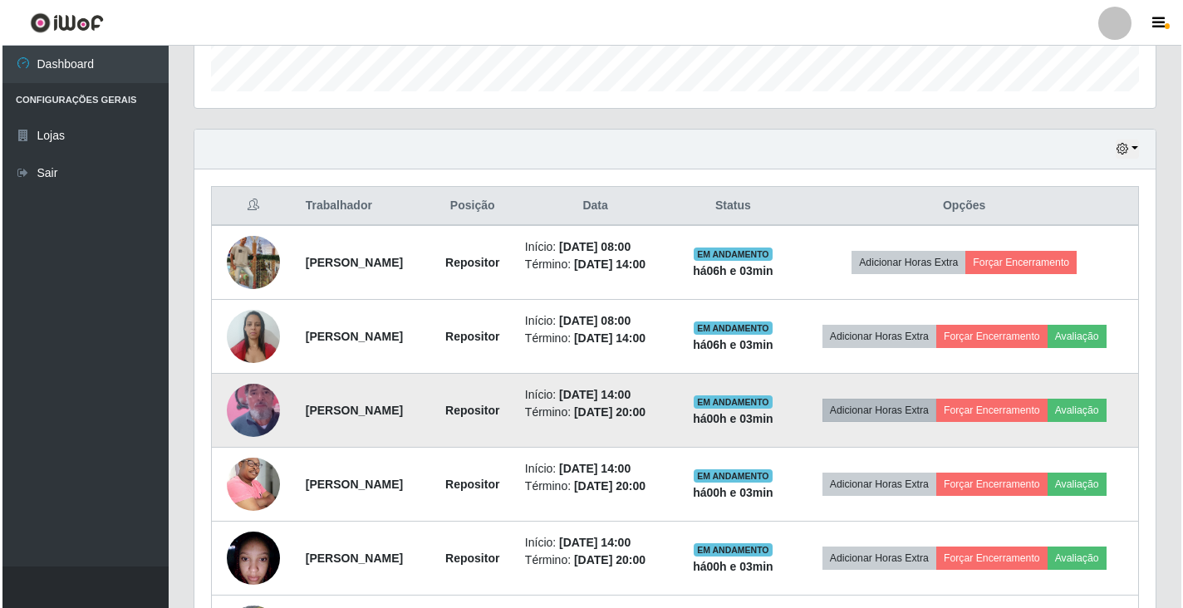
scroll to position [532, 0]
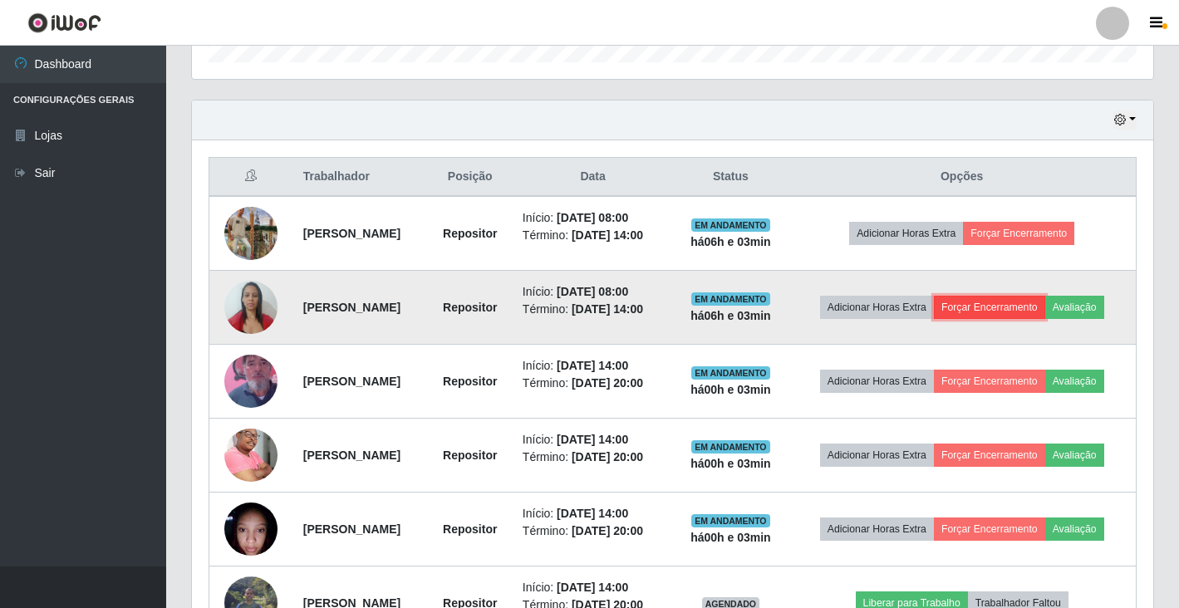
click at [990, 312] on button "Forçar Encerramento" at bounding box center [989, 307] width 111 height 23
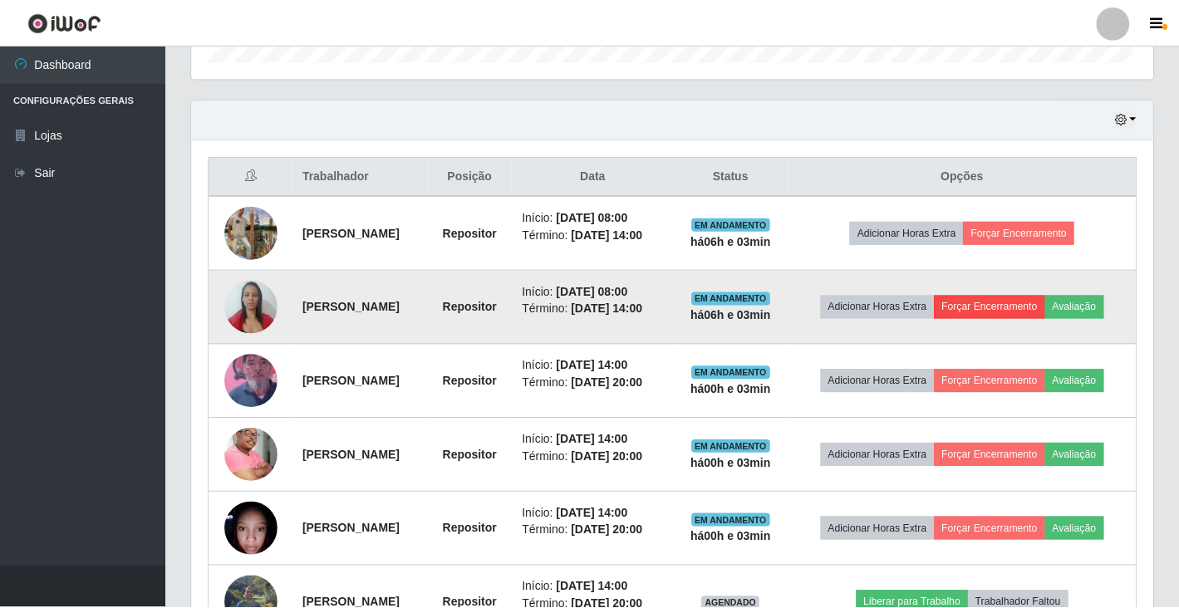
scroll to position [345, 951]
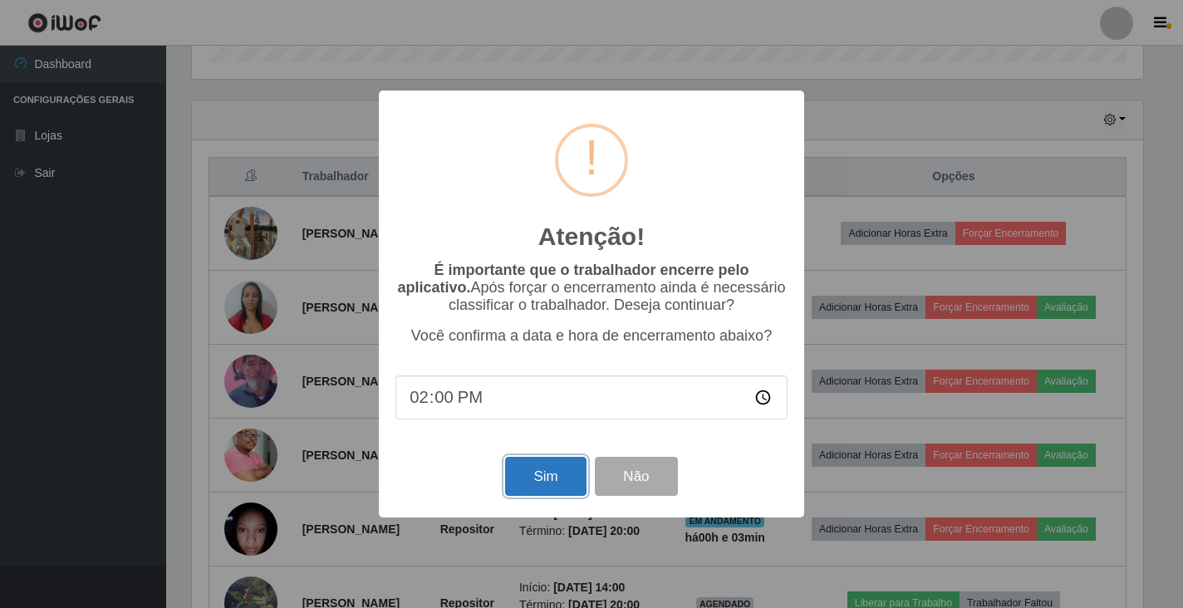
click at [551, 478] on button "Sim" at bounding box center [545, 476] width 81 height 39
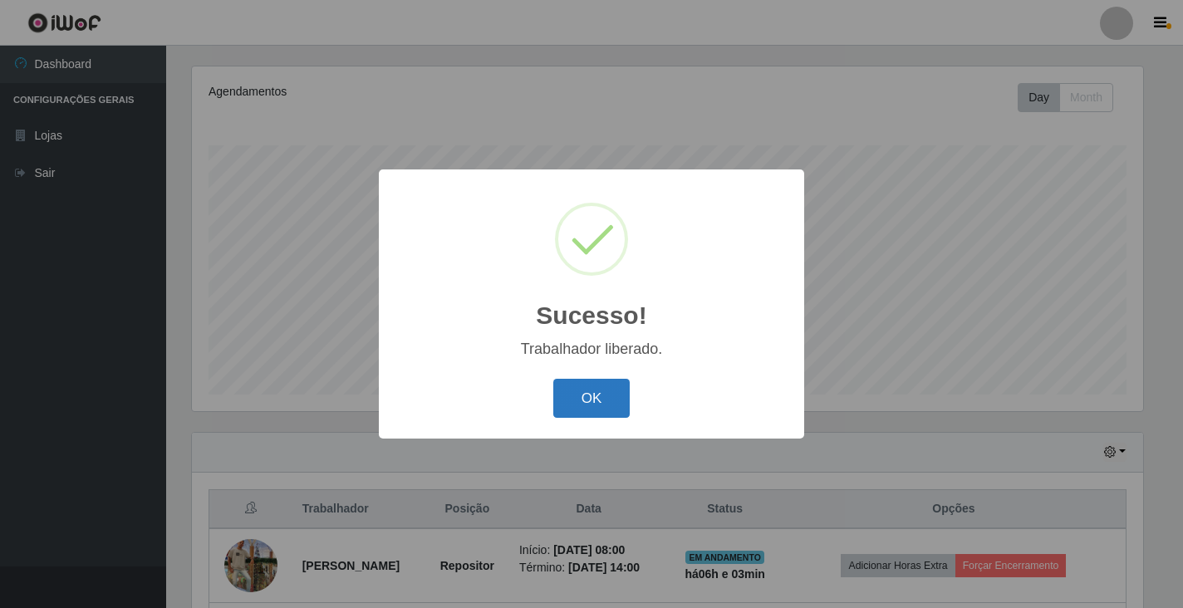
click at [603, 405] on button "OK" at bounding box center [591, 398] width 77 height 39
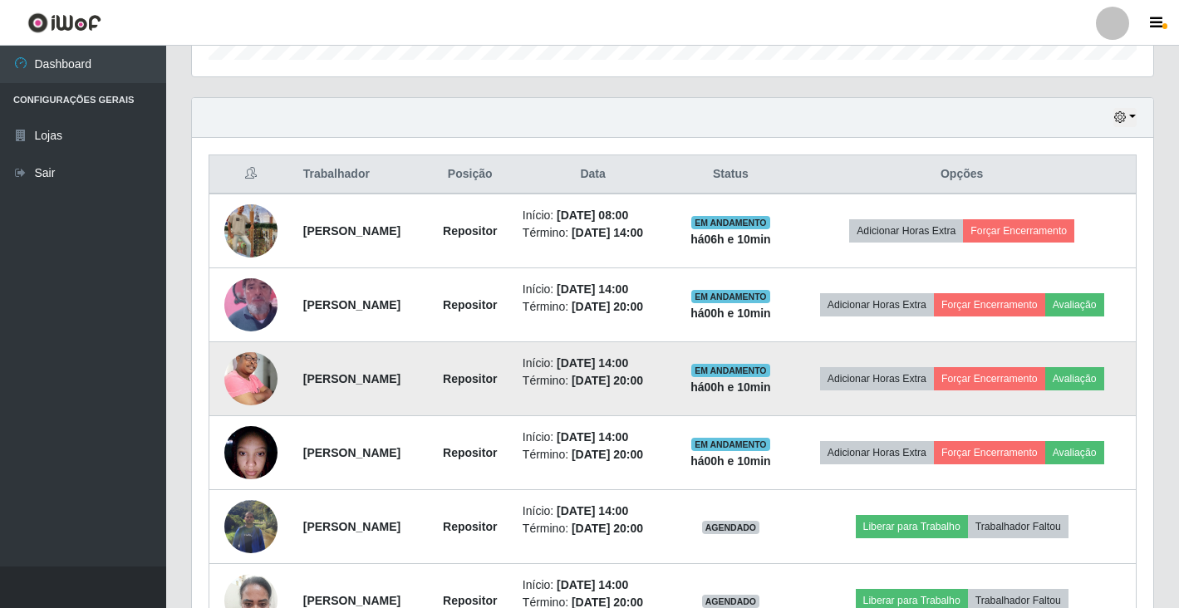
scroll to position [643, 0]
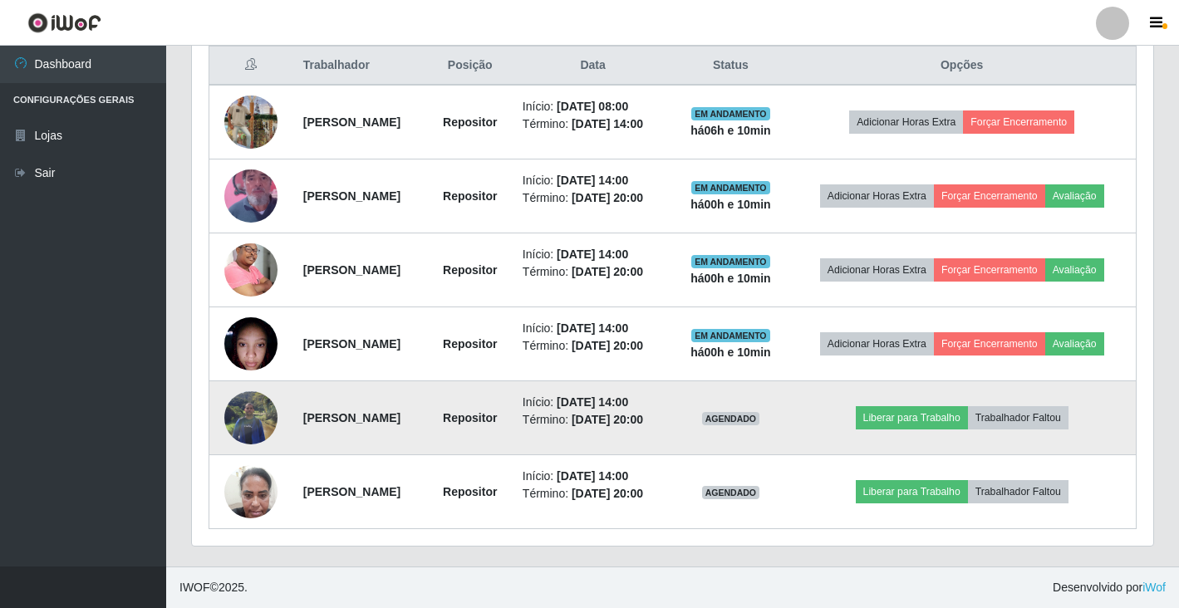
click at [266, 411] on img at bounding box center [250, 417] width 53 height 71
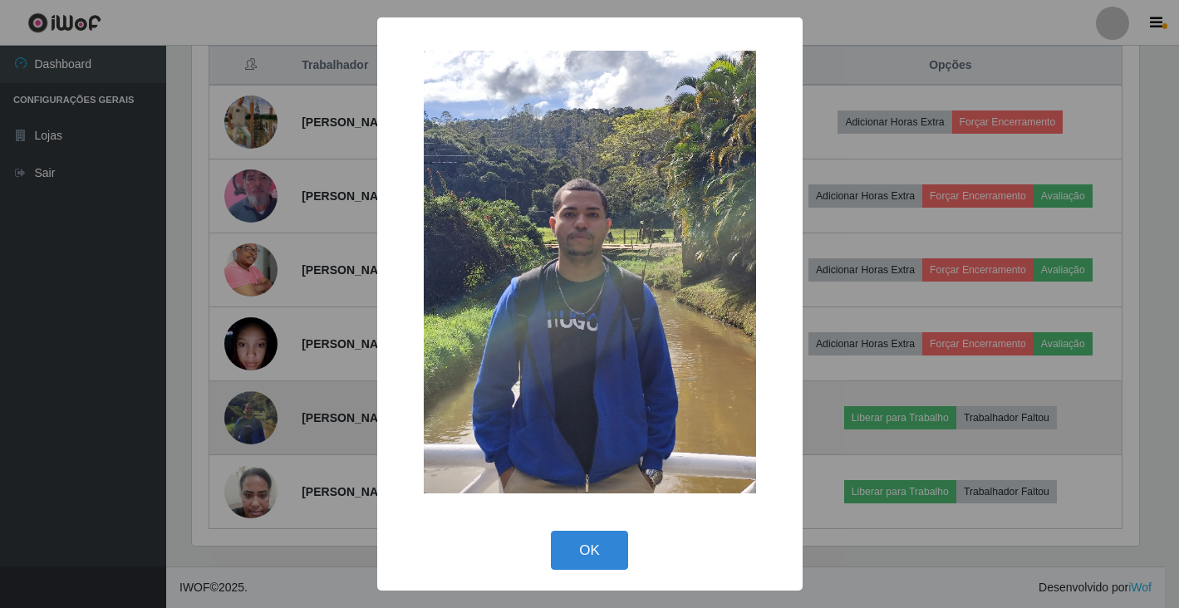
scroll to position [345, 951]
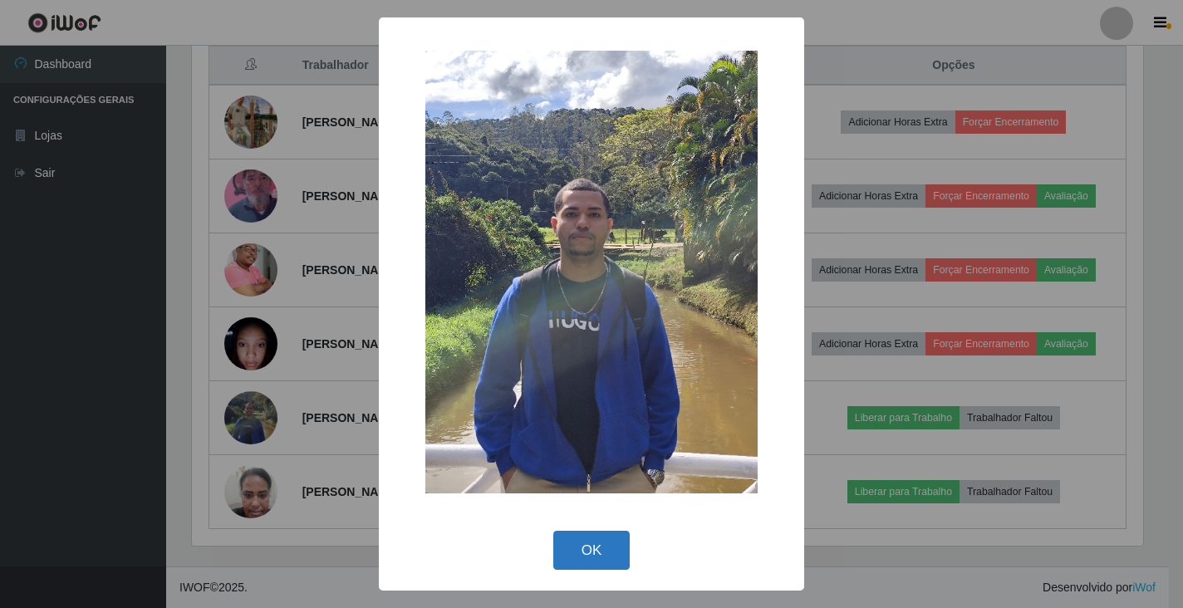
click at [607, 545] on button "OK" at bounding box center [591, 550] width 77 height 39
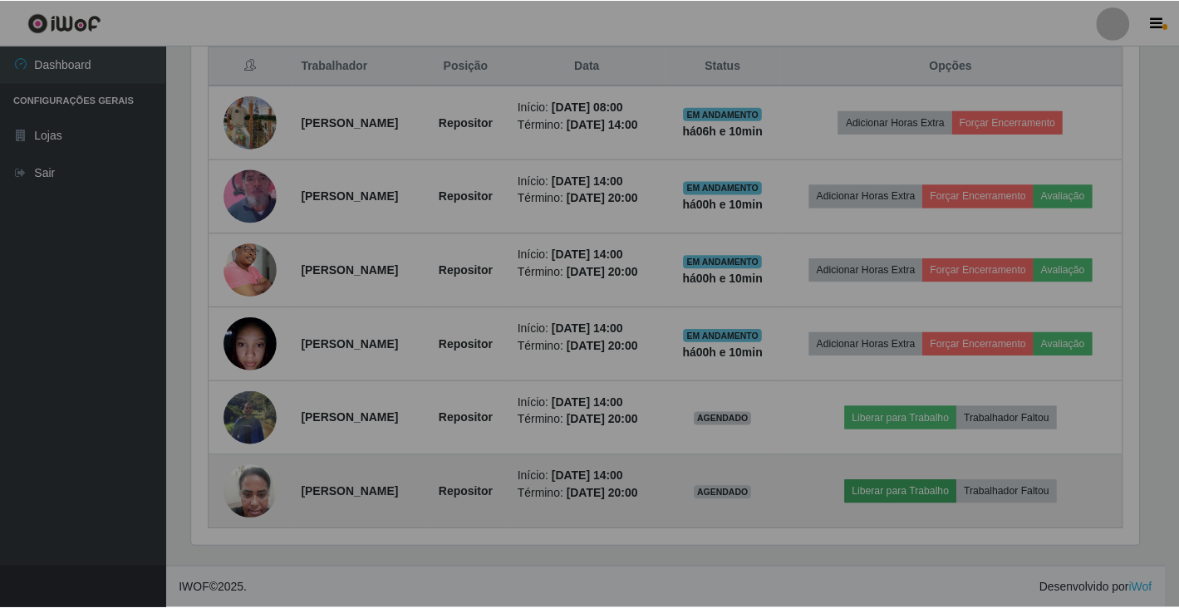
scroll to position [345, 961]
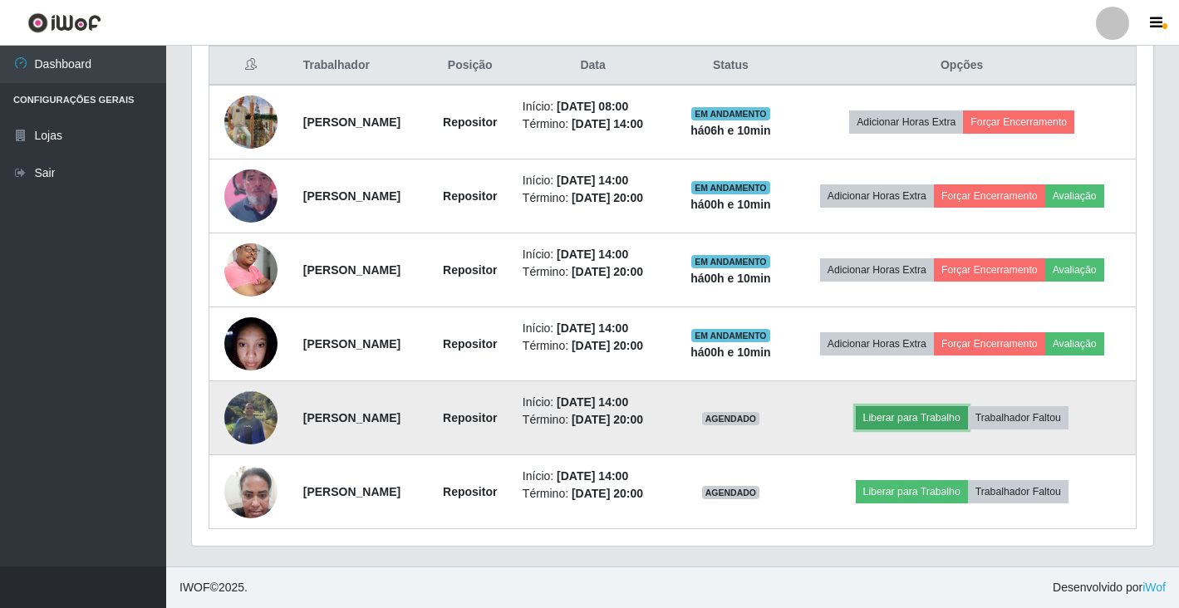
click at [945, 425] on button "Liberar para Trabalho" at bounding box center [912, 417] width 112 height 23
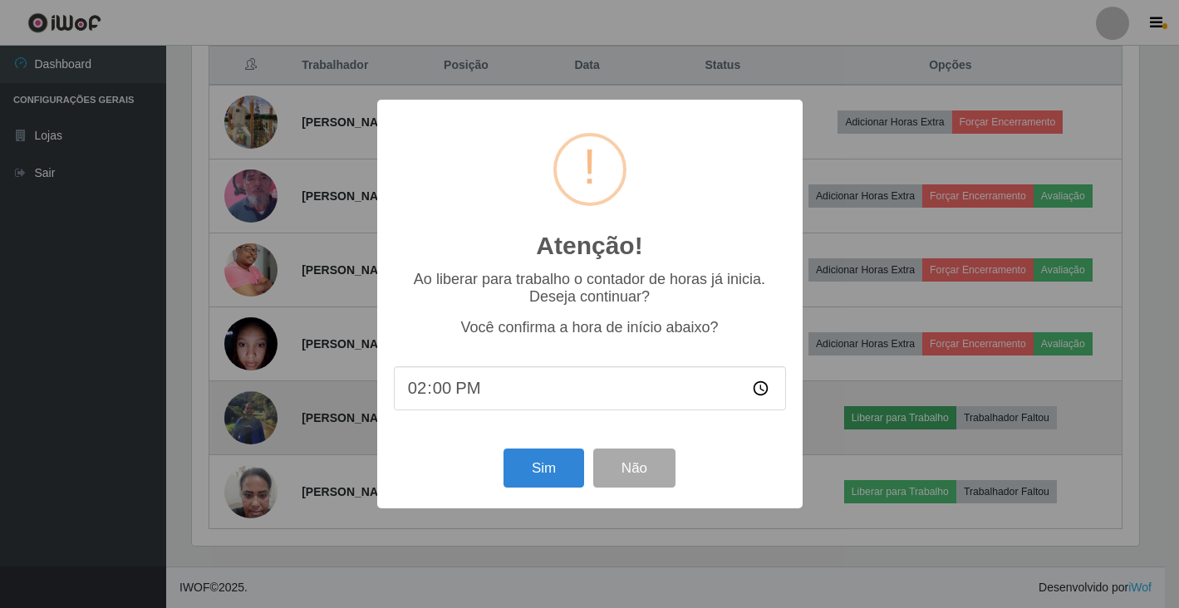
scroll to position [345, 951]
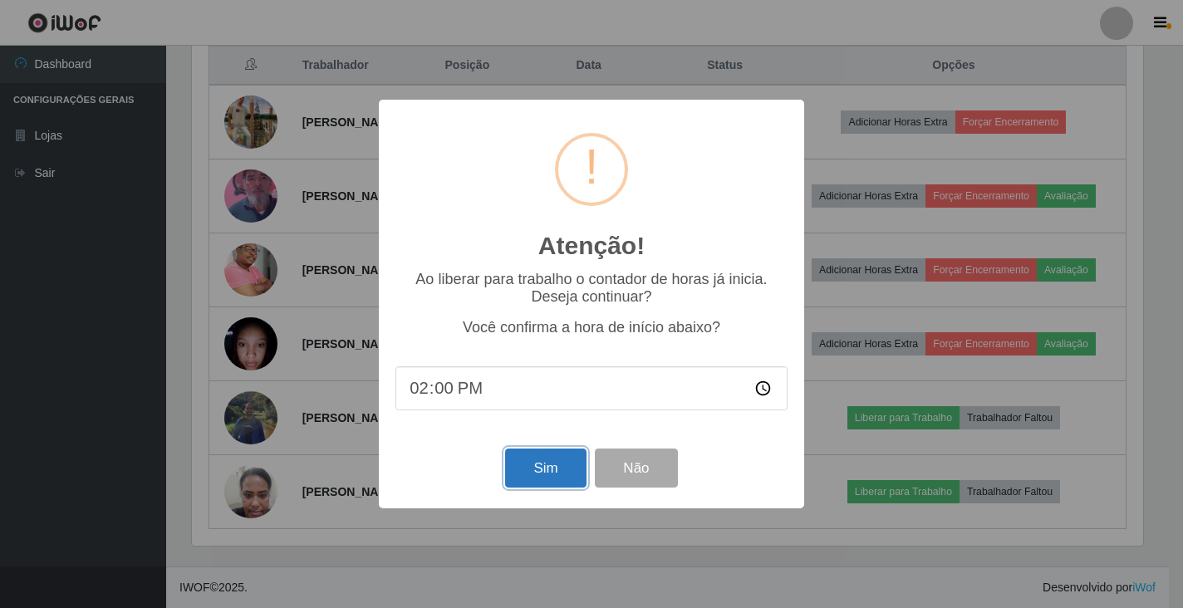
click at [565, 473] on button "Sim" at bounding box center [545, 468] width 81 height 39
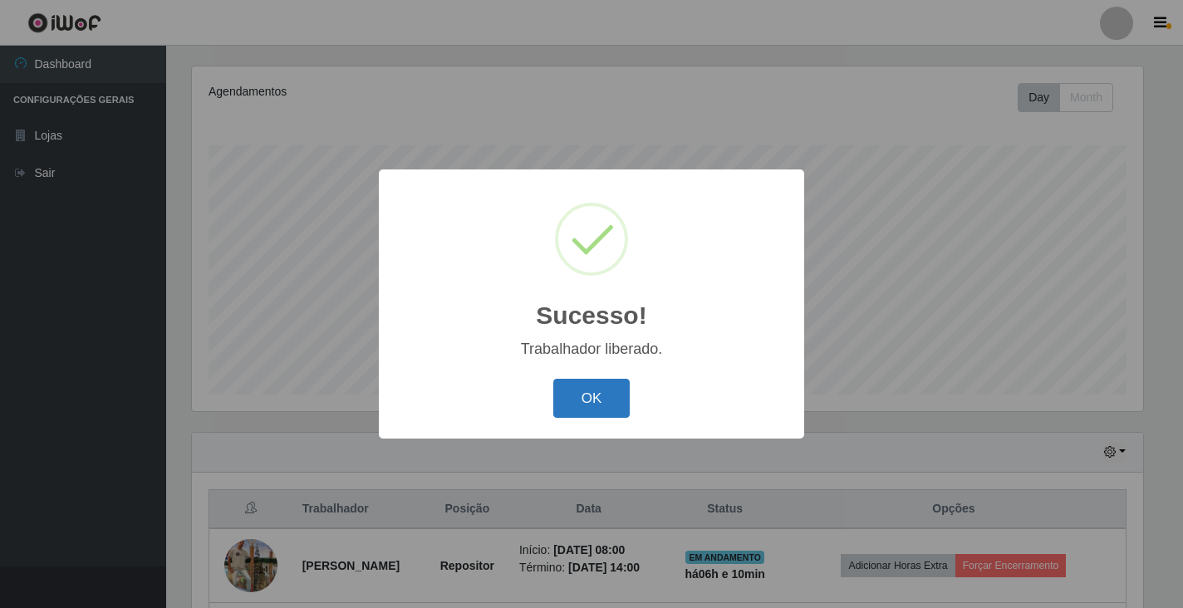
click at [593, 405] on button "OK" at bounding box center [591, 398] width 77 height 39
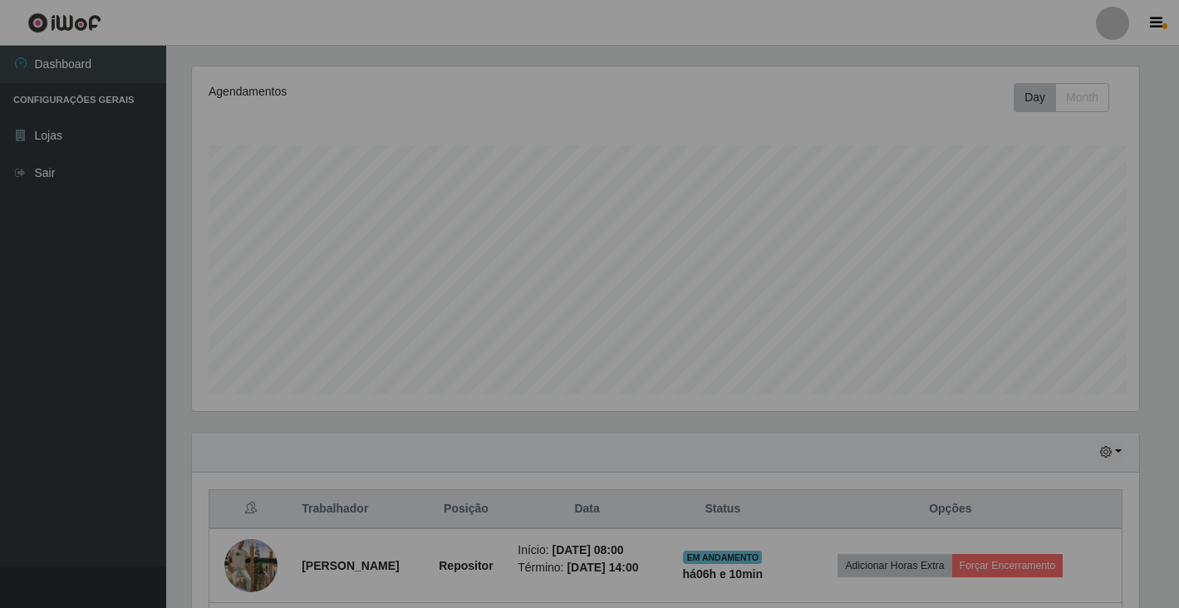
scroll to position [345, 961]
